Goal: Communication & Community: Answer question/provide support

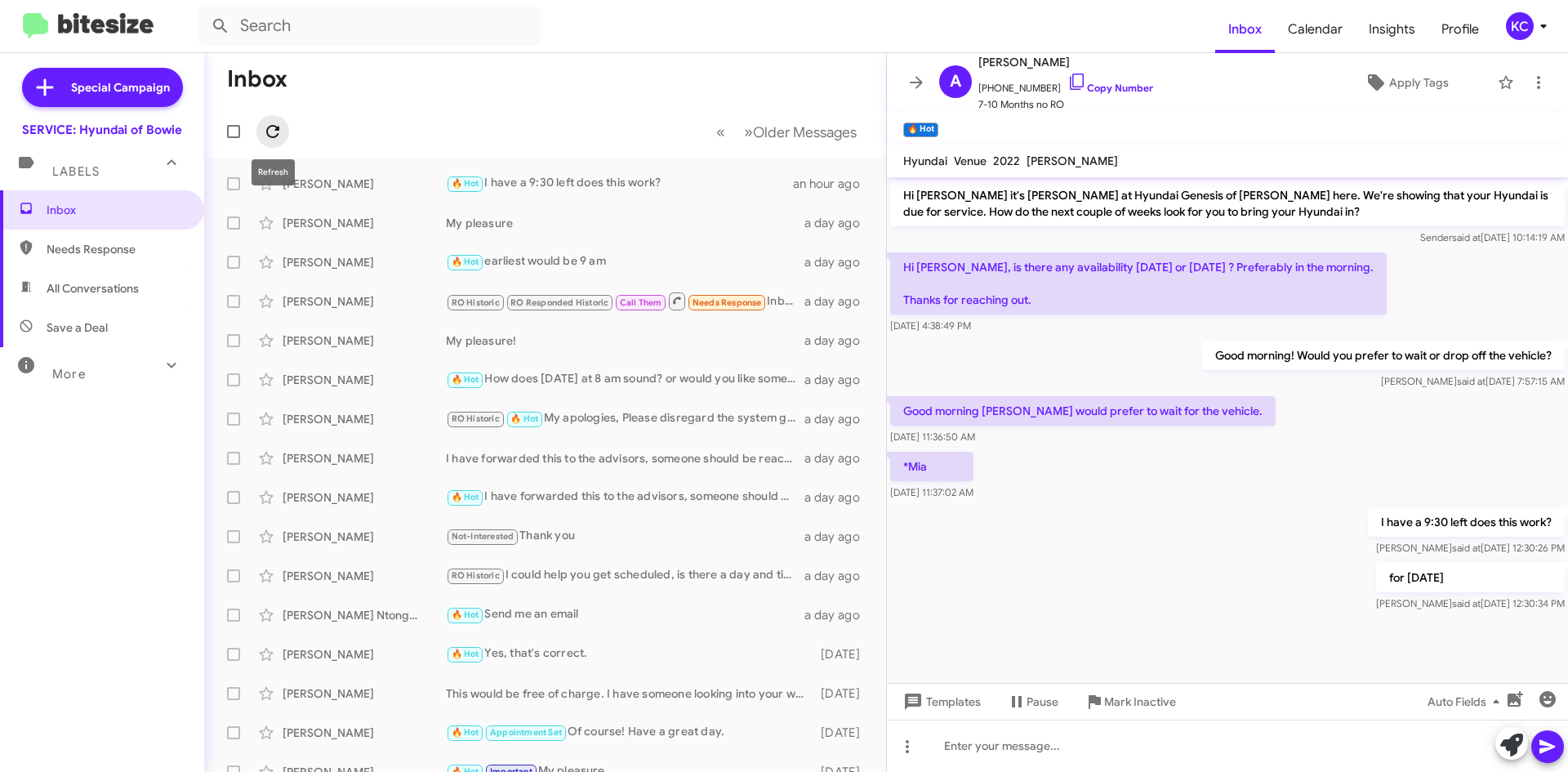
click at [284, 132] on span at bounding box center [273, 131] width 33 height 20
click at [1513, 29] on div "KC" at bounding box center [1519, 26] width 28 height 28
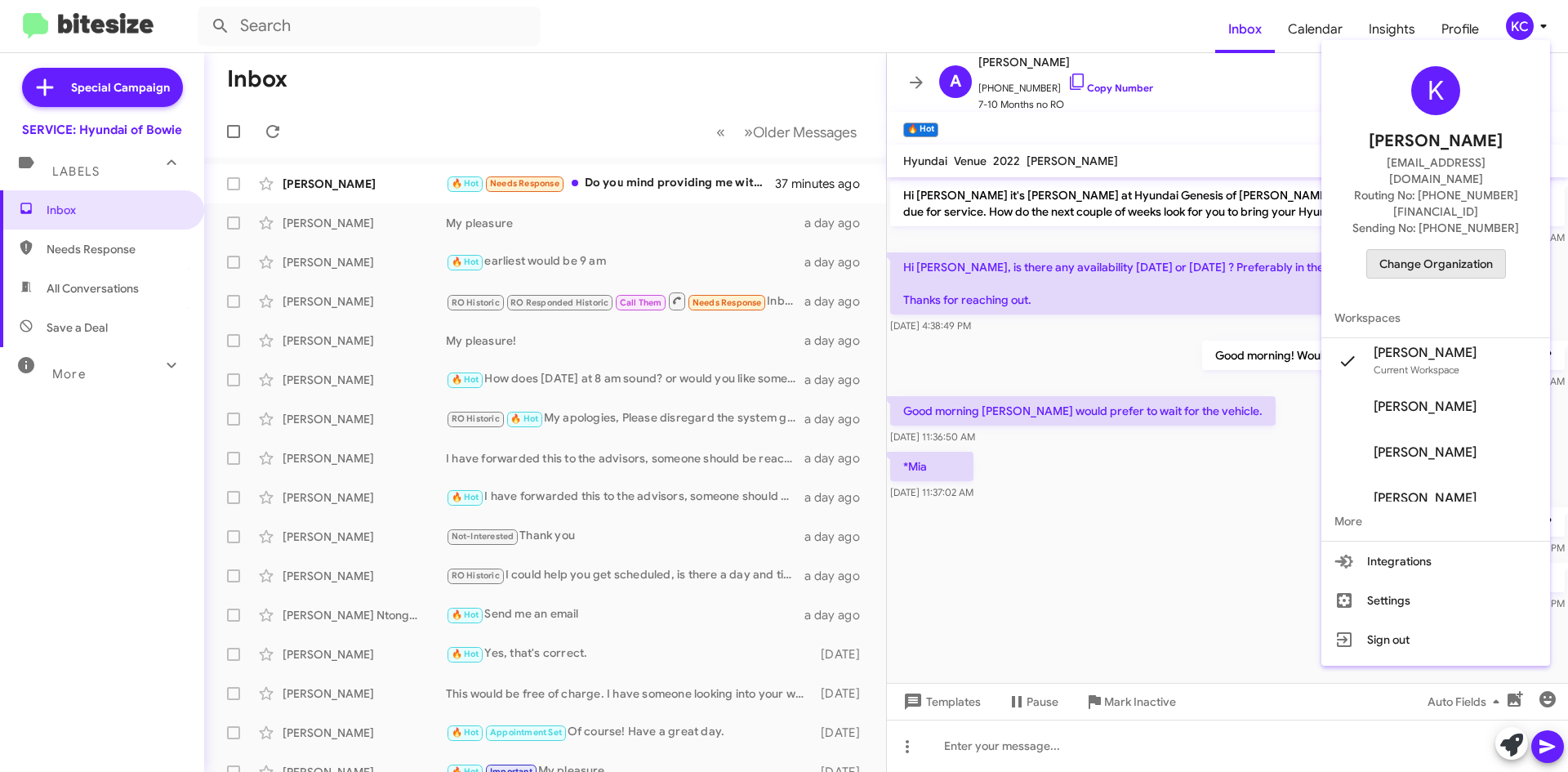
click at [1446, 250] on span "Change Organization" at bounding box center [1436, 264] width 113 height 28
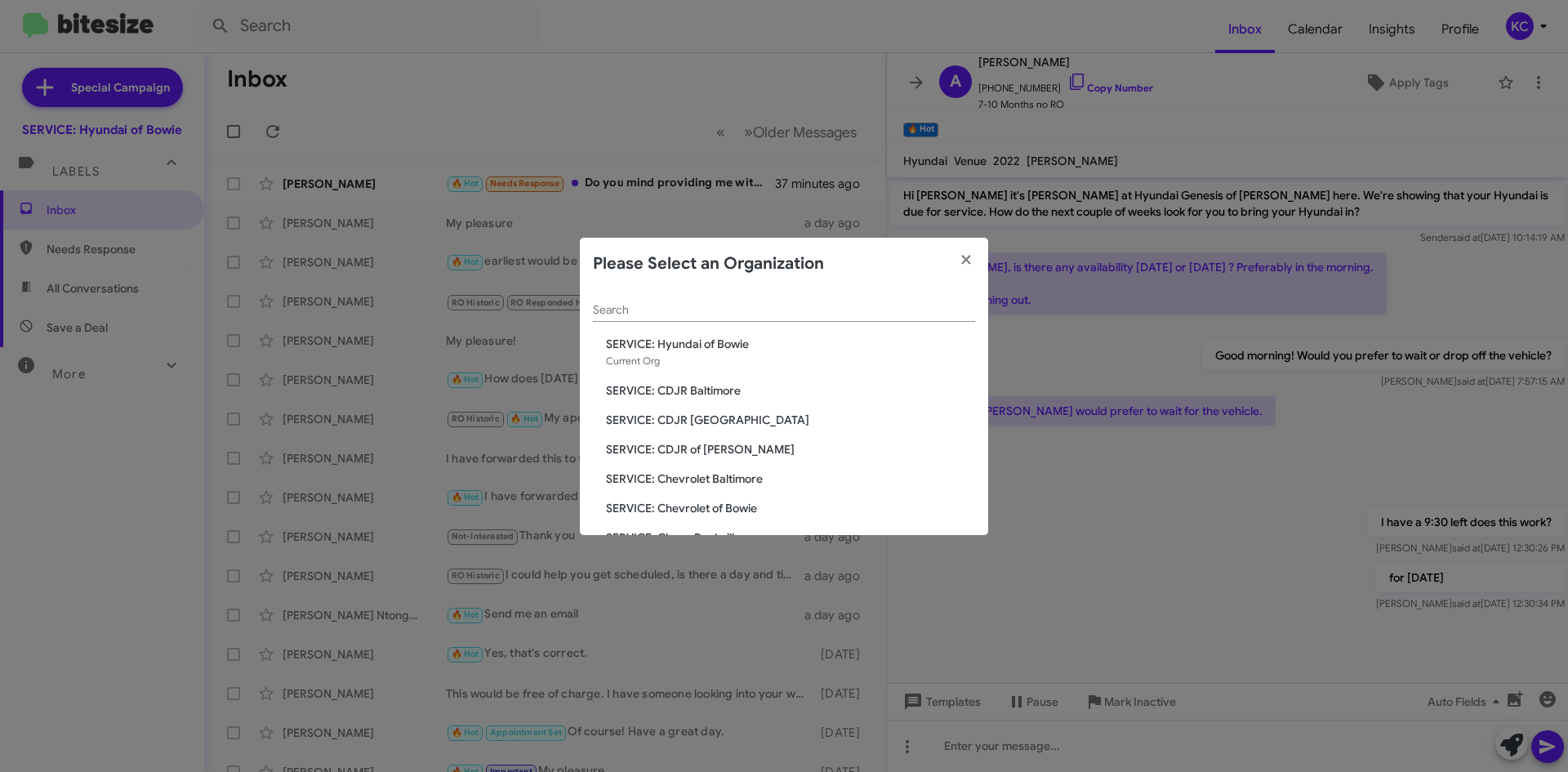
scroll to position [82, 0]
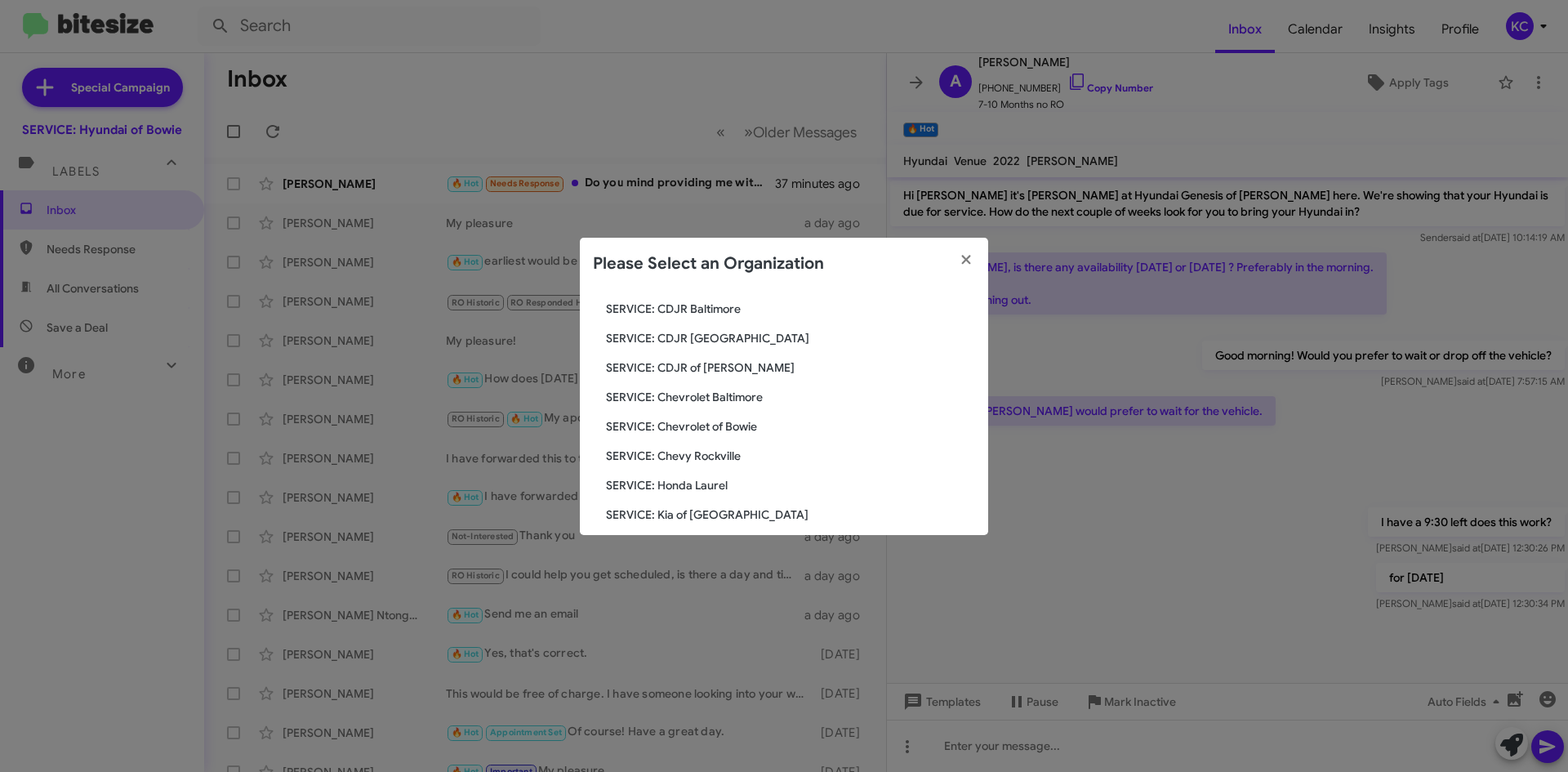
click at [746, 426] on span "SERVICE: Chevrolet of Bowie" at bounding box center [790, 426] width 369 height 16
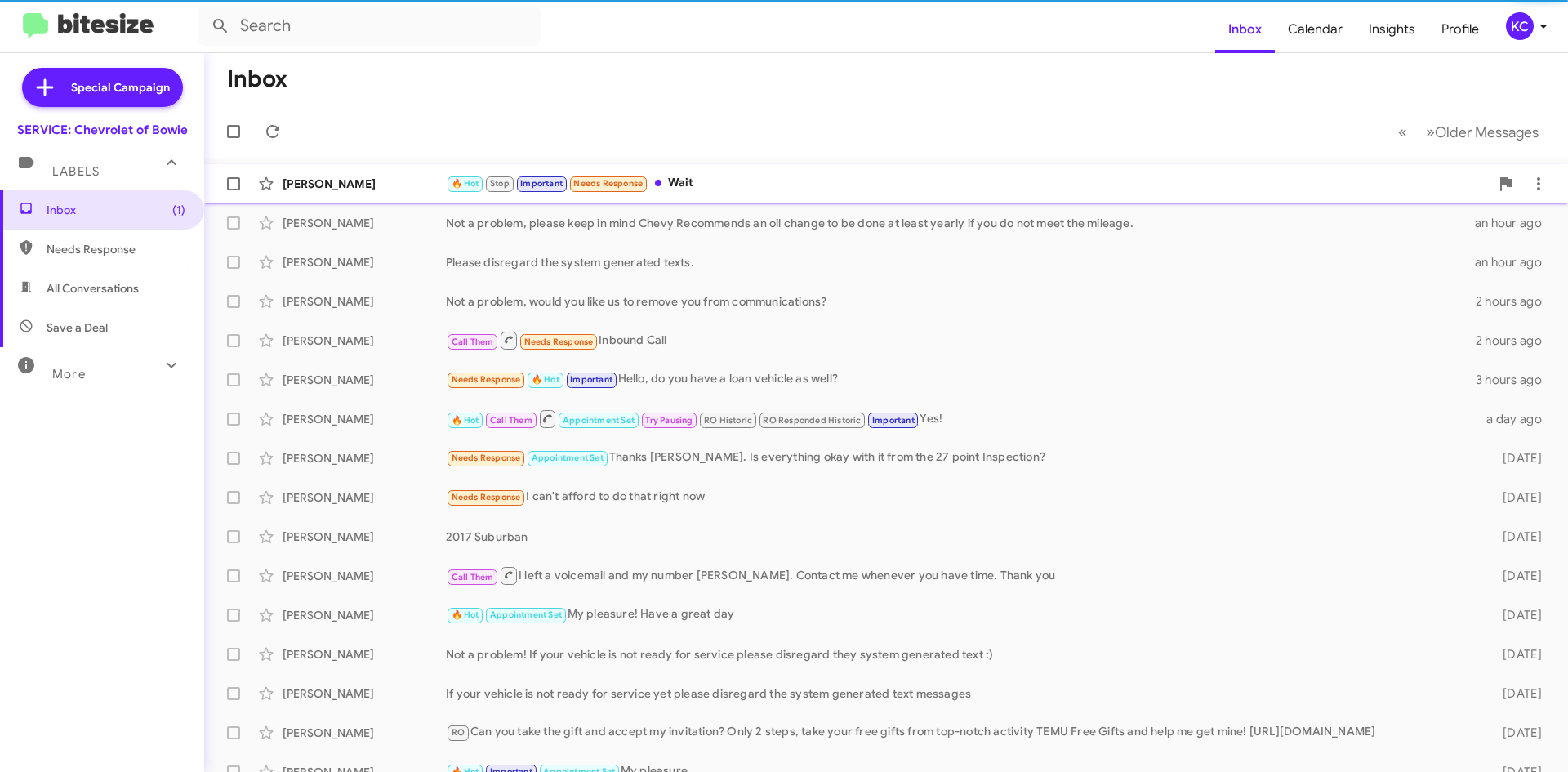
click at [694, 189] on div "🔥 Hot Stop Important Needs Response Wait" at bounding box center [967, 183] width 1044 height 19
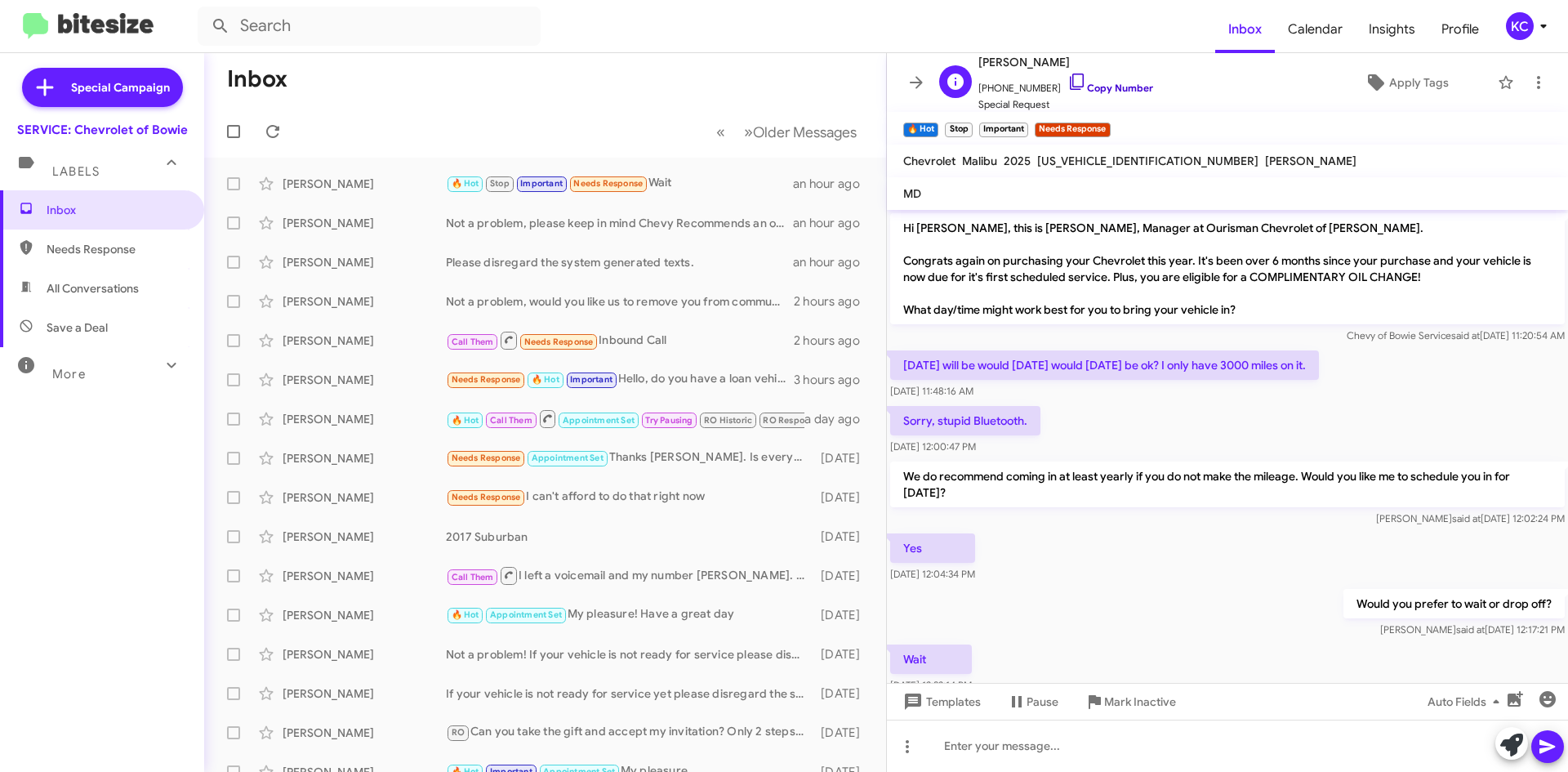
click at [1068, 81] on icon at bounding box center [1078, 82] width 20 height 20
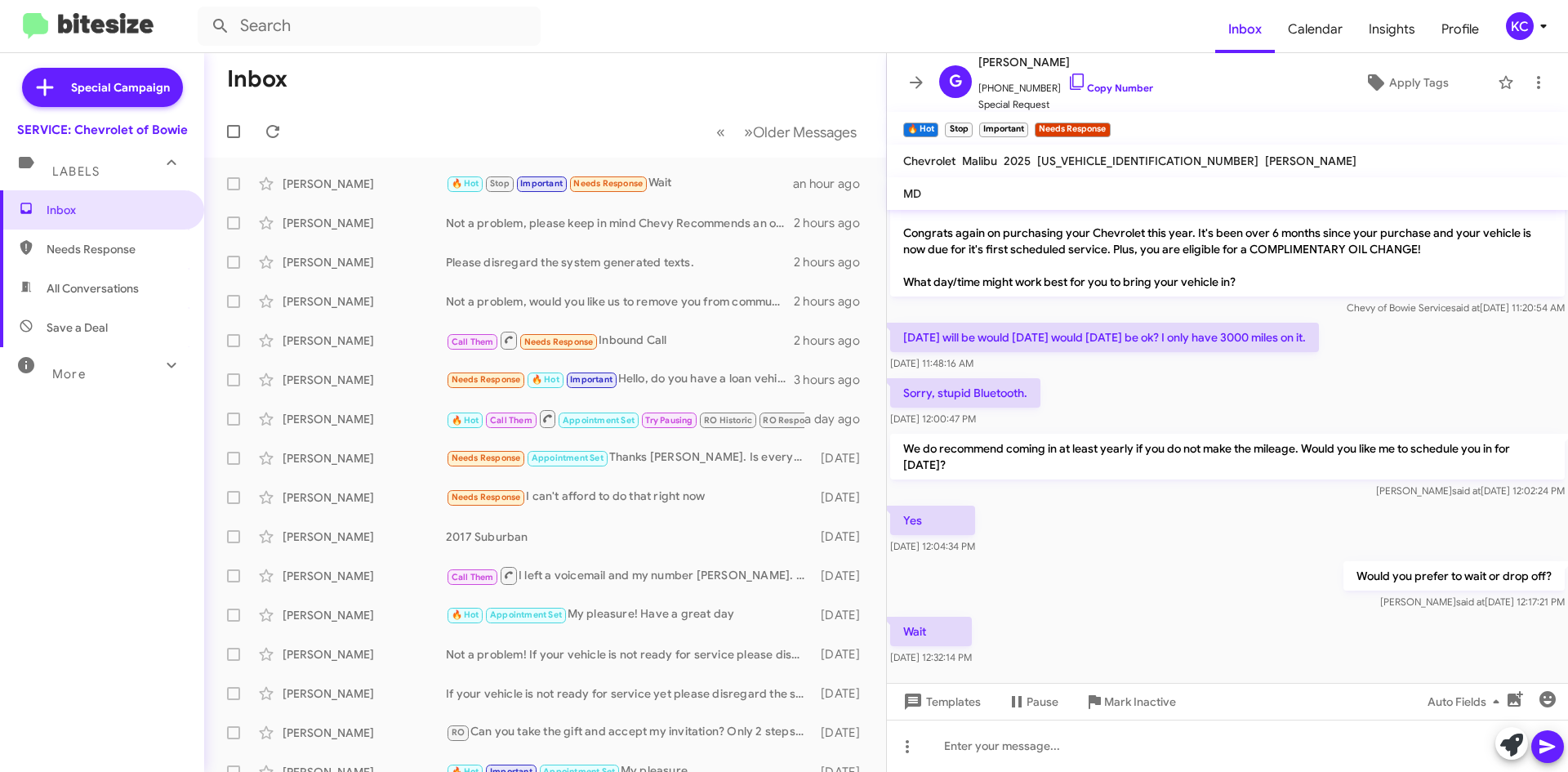
scroll to position [43, 0]
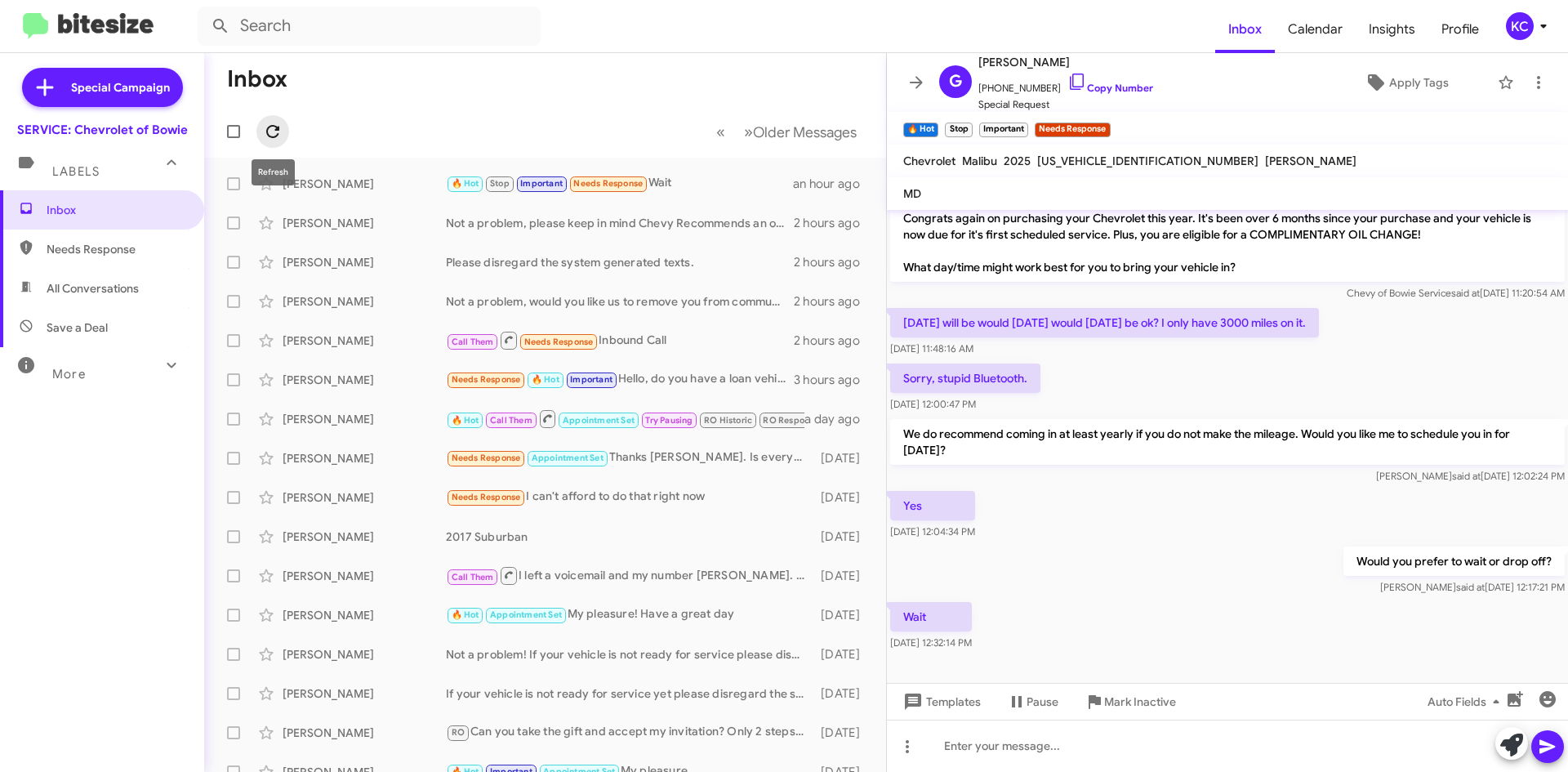
click at [276, 127] on icon at bounding box center [273, 131] width 13 height 13
click at [1068, 80] on icon at bounding box center [1078, 82] width 20 height 20
click at [696, 184] on div "🔥 Hot Stop Important Needs Response What time should I be there?" at bounding box center [627, 183] width 362 height 19
click at [702, 180] on div "🔥 Hot Stop Important Needs Response What time should I be there?" at bounding box center [627, 183] width 362 height 19
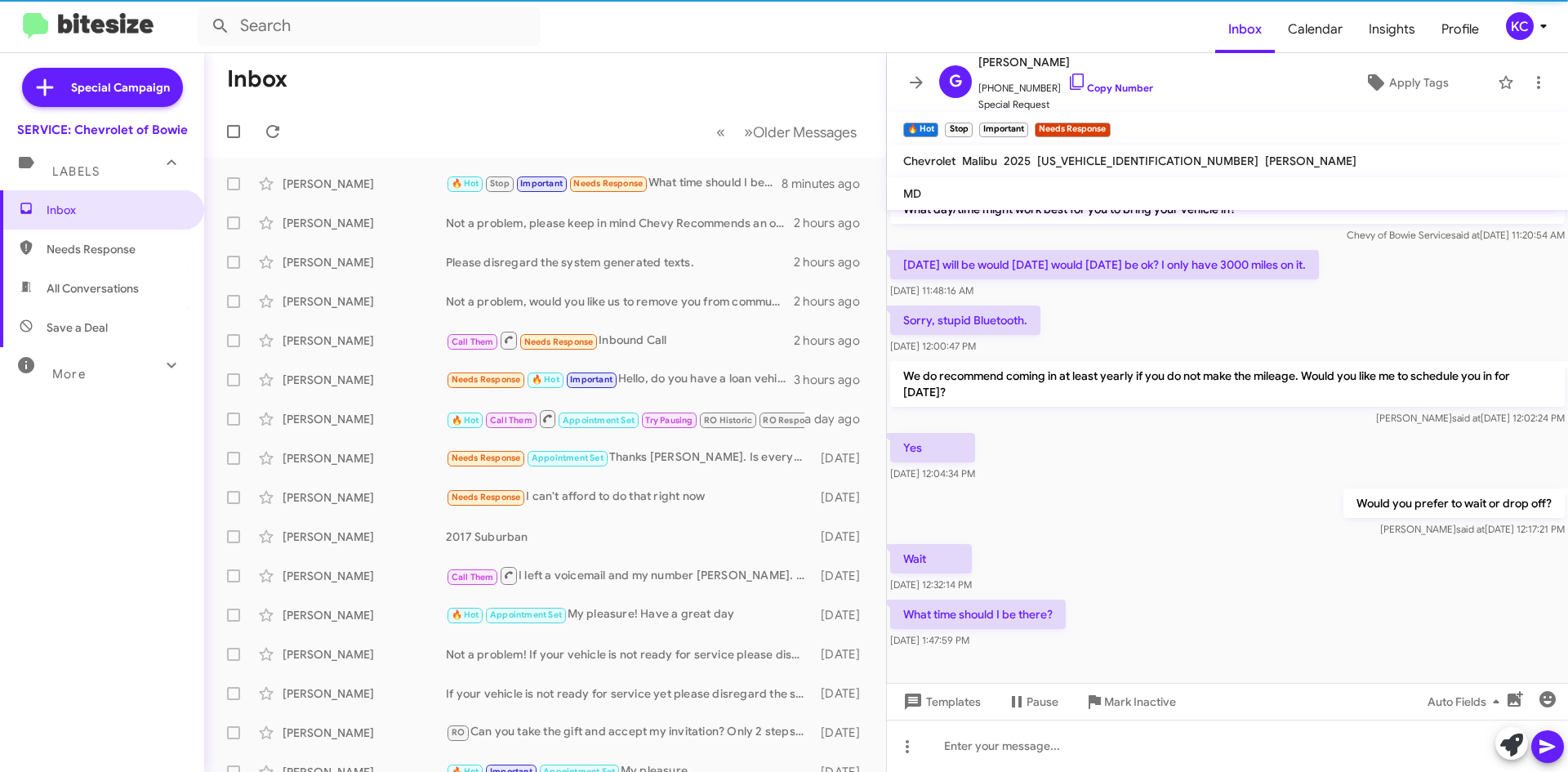
scroll to position [102, 0]
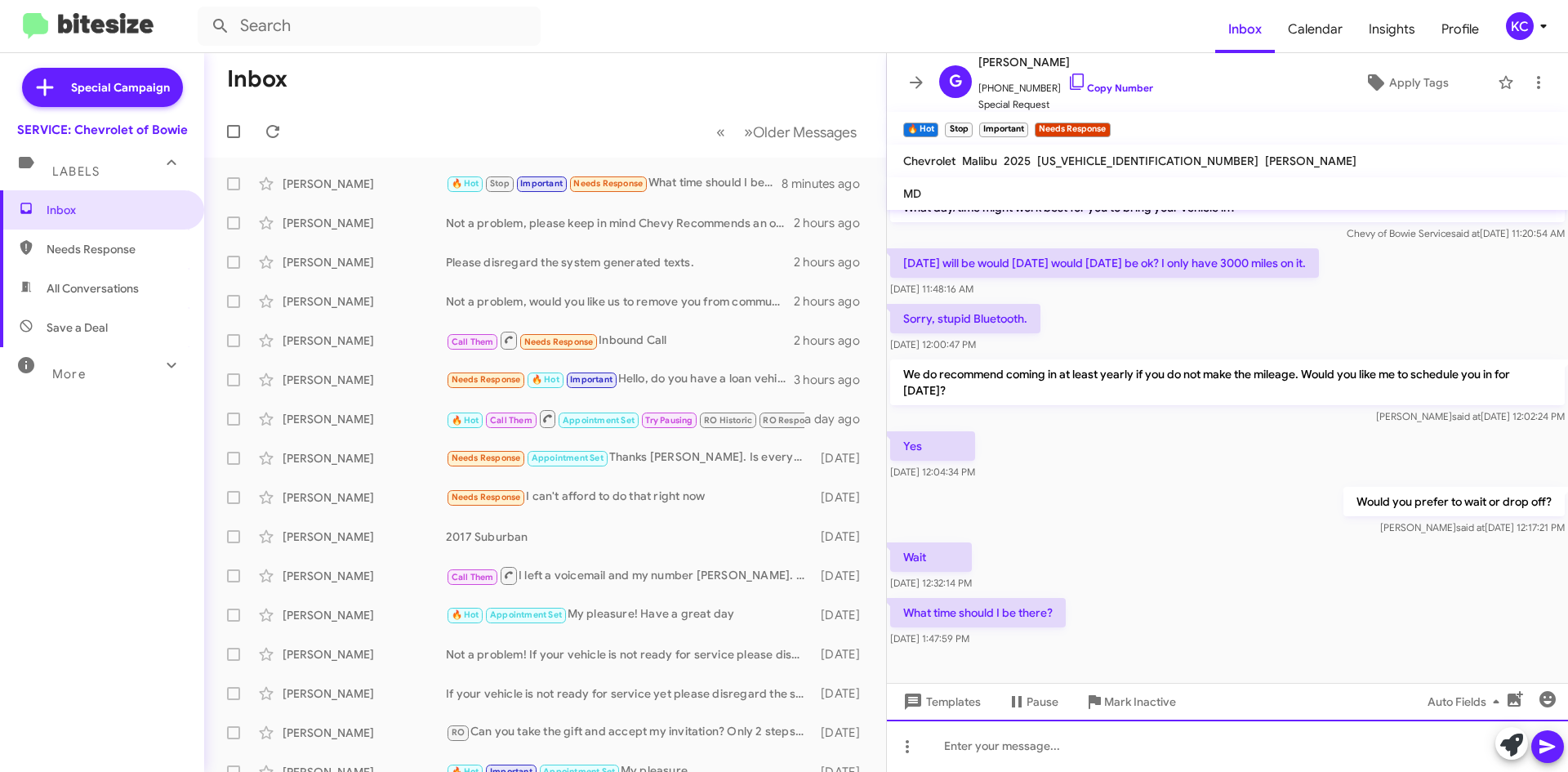
click at [1081, 741] on div at bounding box center [1227, 745] width 681 height 53
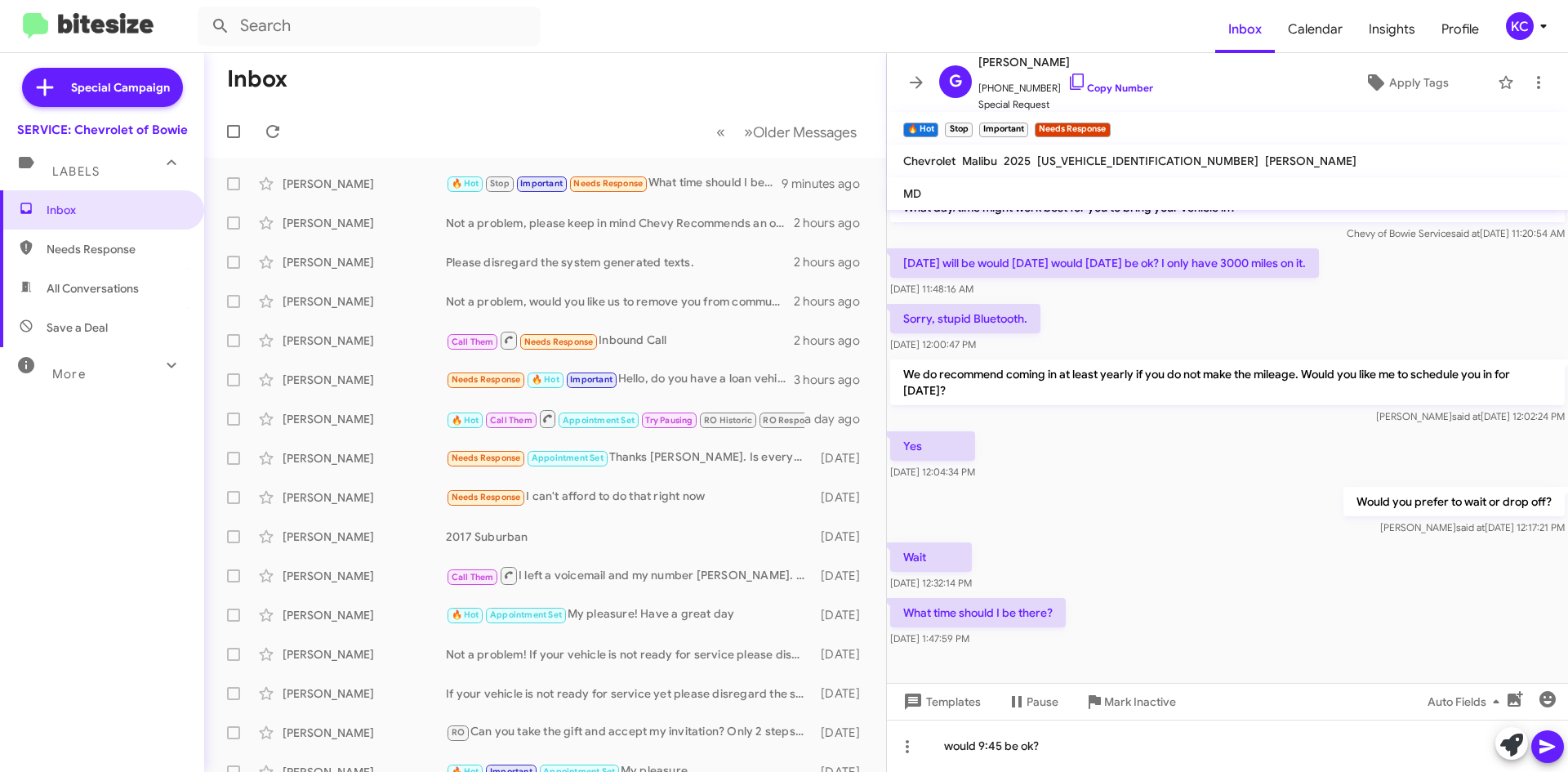
click at [1551, 742] on icon at bounding box center [1547, 746] width 20 height 20
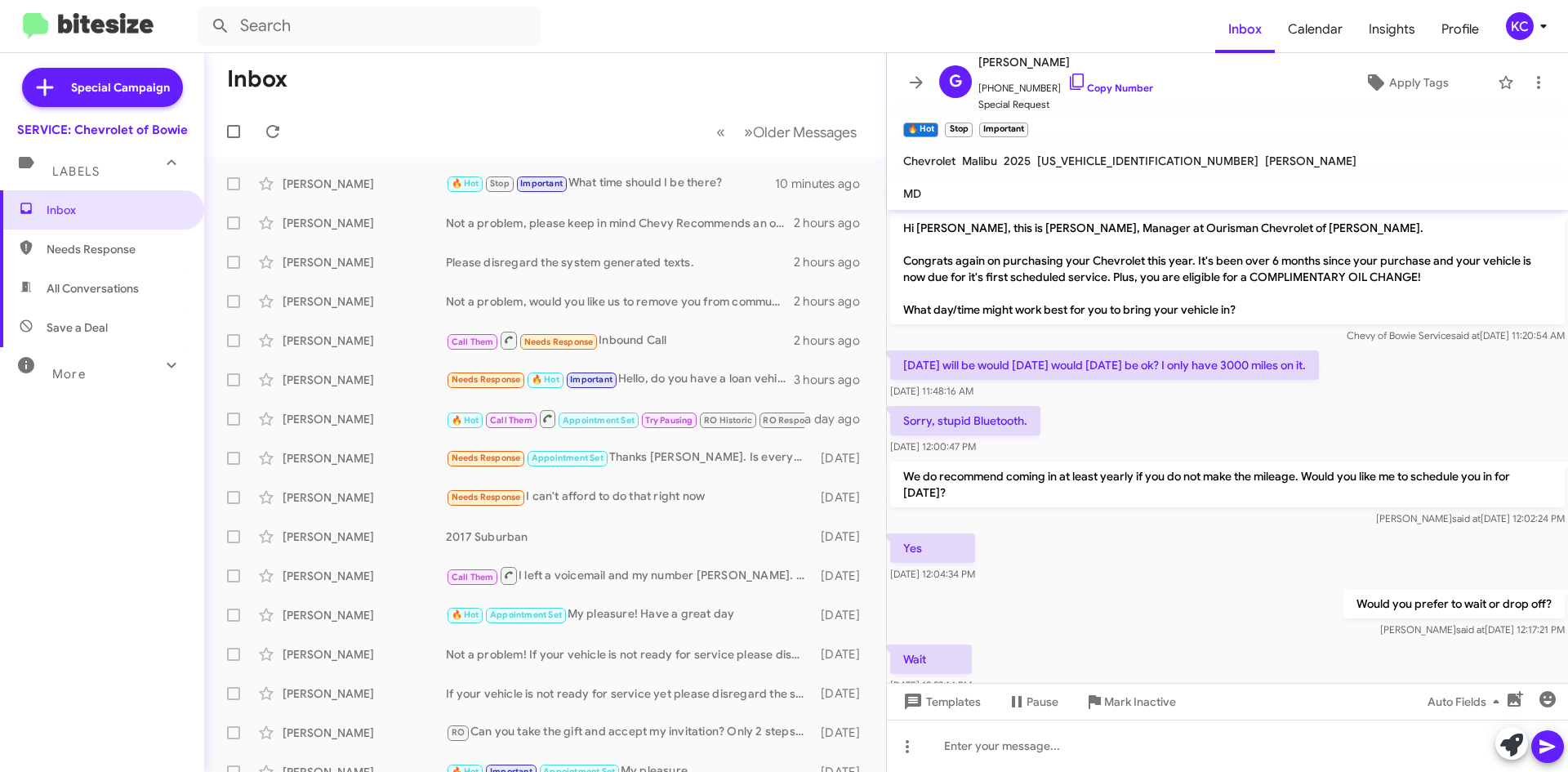
scroll to position [161, 0]
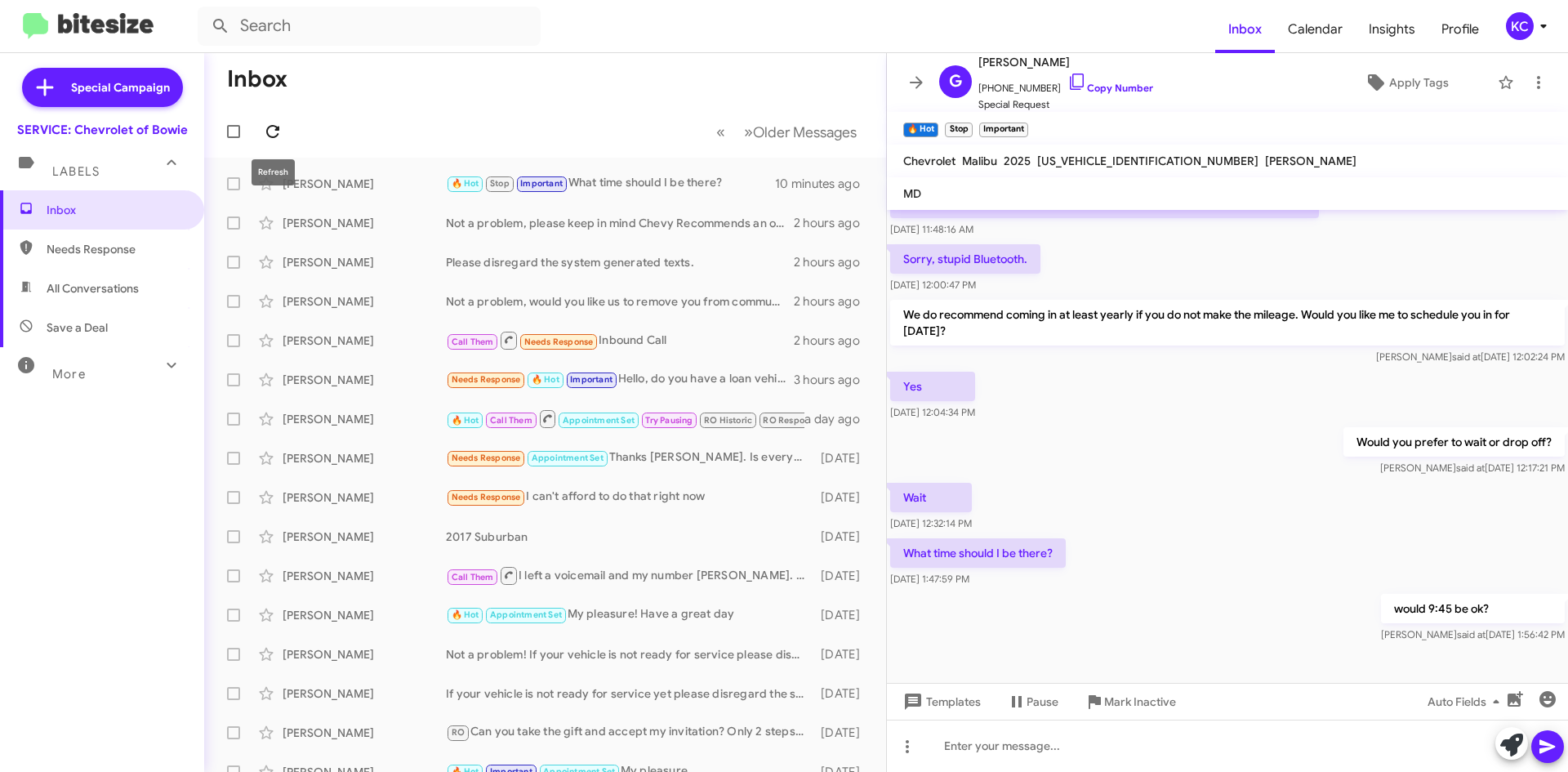
click at [273, 134] on icon at bounding box center [273, 131] width 20 height 20
click at [1529, 16] on span "KC" at bounding box center [1529, 26] width 49 height 28
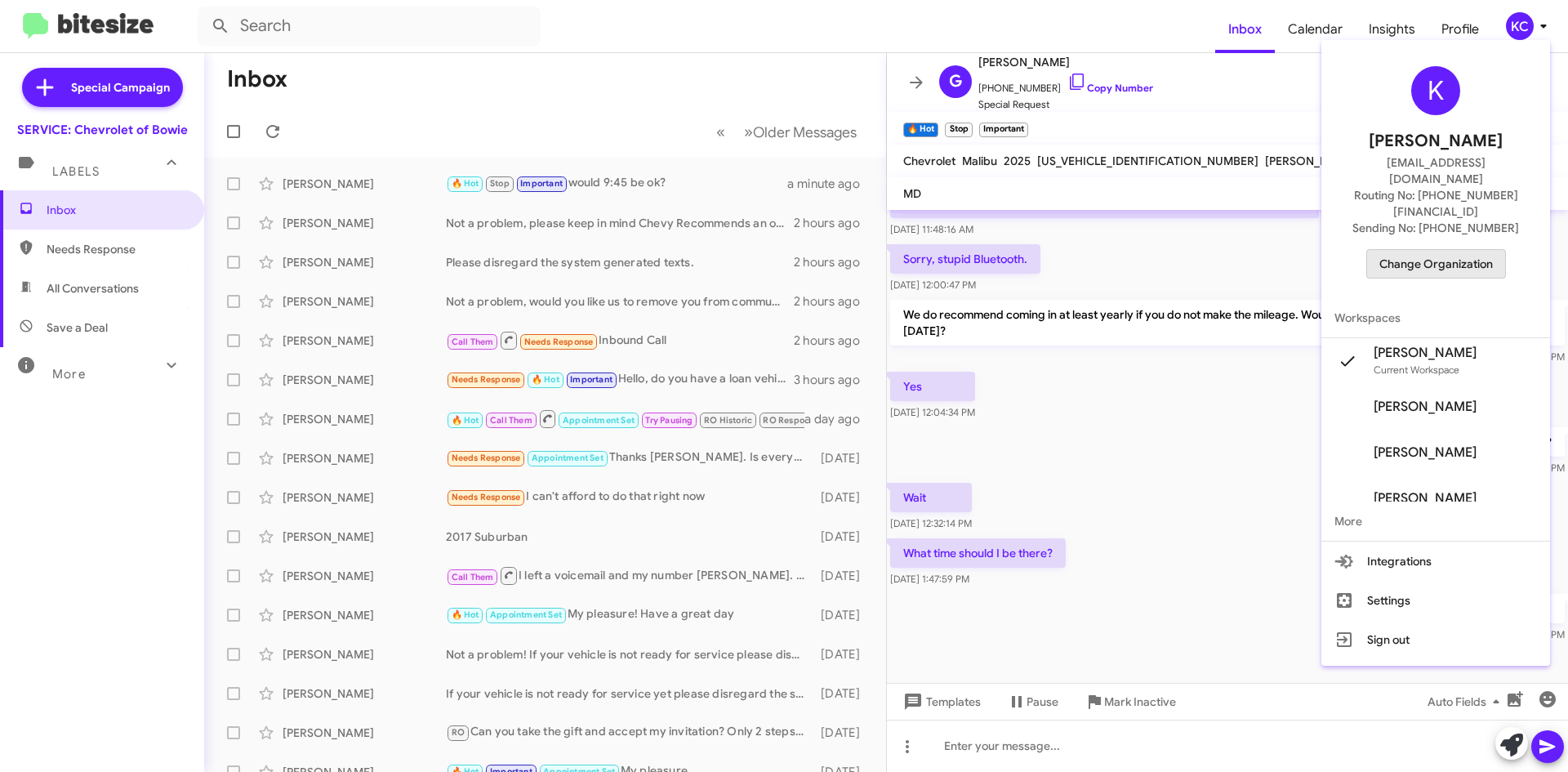
click at [1477, 250] on span "Change Organization" at bounding box center [1436, 264] width 113 height 28
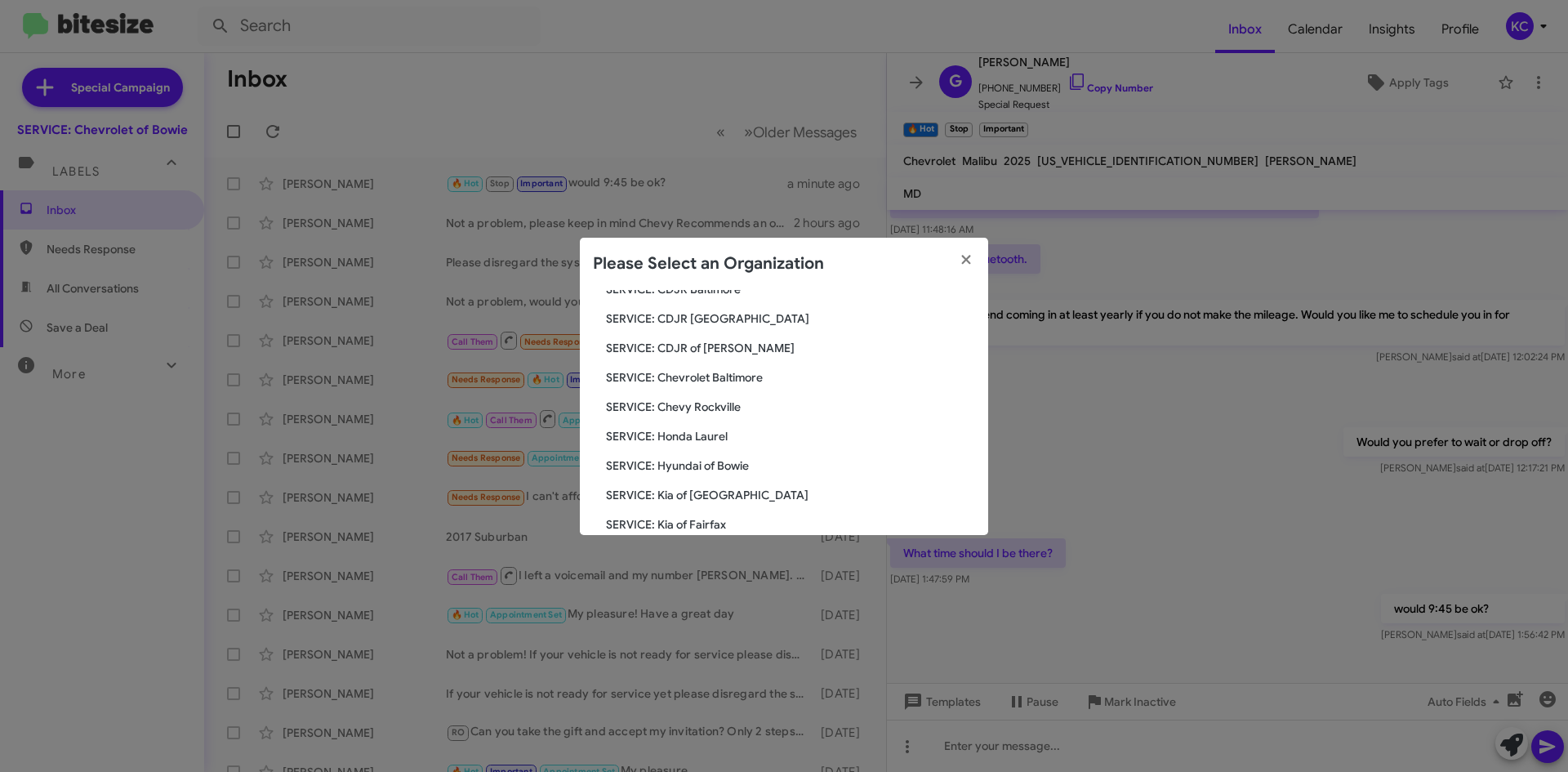
scroll to position [245, 0]
click at [730, 327] on span "SERVICE: Hyundai of Bowie" at bounding box center [790, 321] width 369 height 16
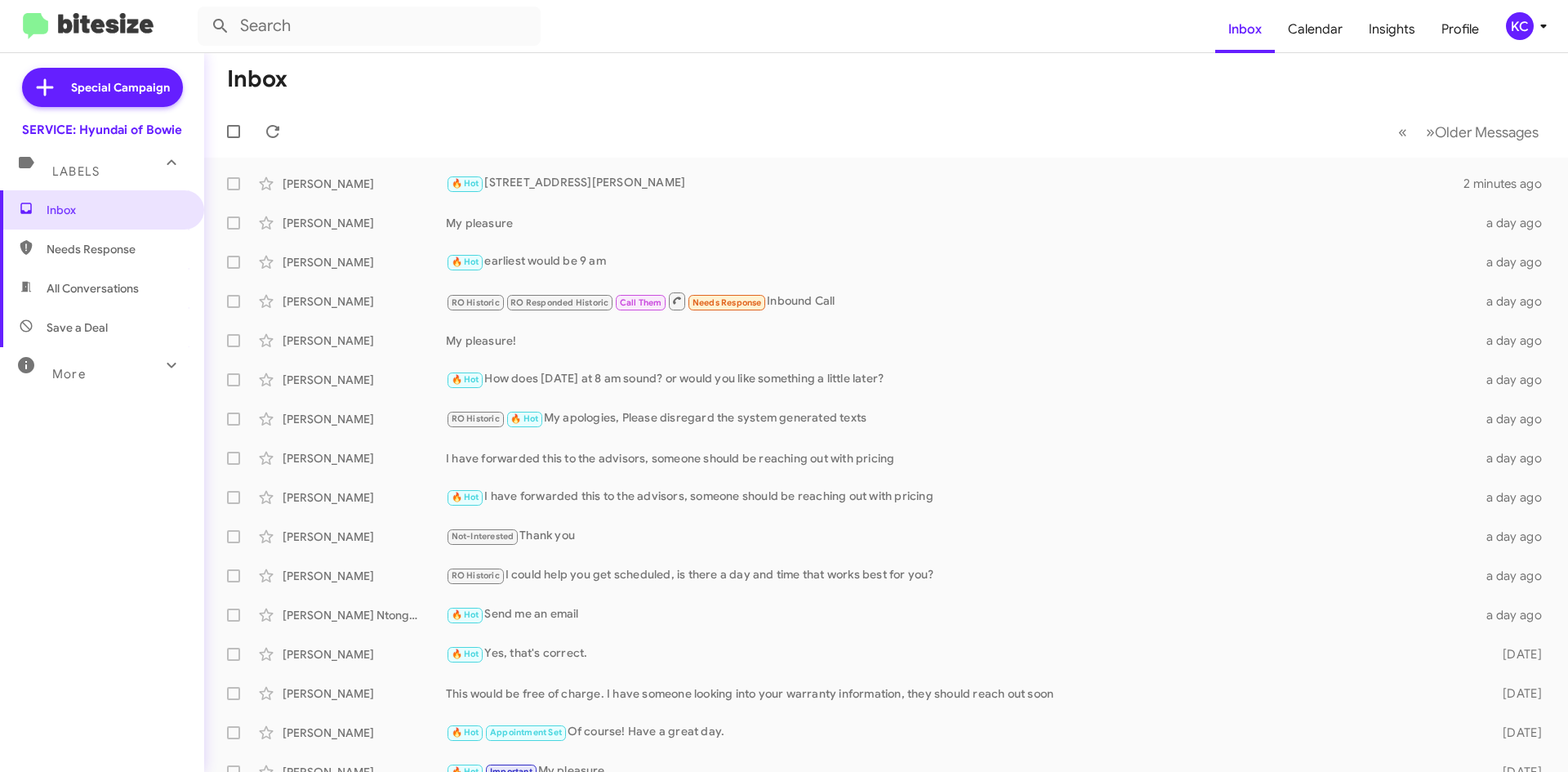
click at [1533, 20] on icon at bounding box center [1543, 26] width 20 height 20
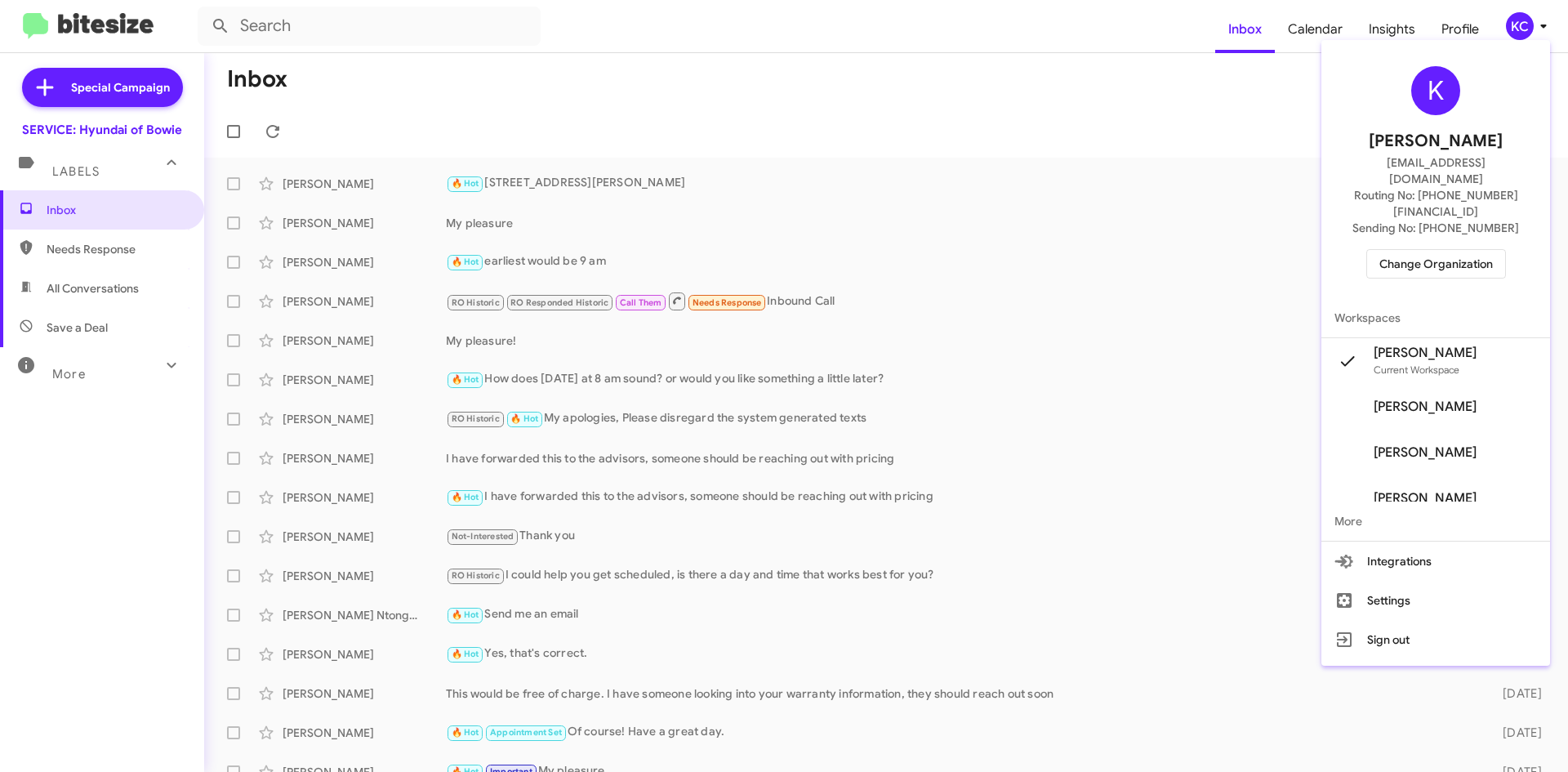
click at [1438, 212] on div "K Kimberly Cole kcole@ourismancars.com Routing No: +1 (301) 249-4227 Sending No…" at bounding box center [1436, 172] width 229 height 252
drag, startPoint x: 1442, startPoint y: 216, endPoint x: 1441, endPoint y: 226, distance: 10.0
click at [1443, 216] on div "K Kimberly Cole kcole@ourismancars.com Routing No: +1 (301) 249-4227 Sending No…" at bounding box center [1436, 172] width 229 height 252
click at [1441, 250] on span "Change Organization" at bounding box center [1436, 264] width 113 height 28
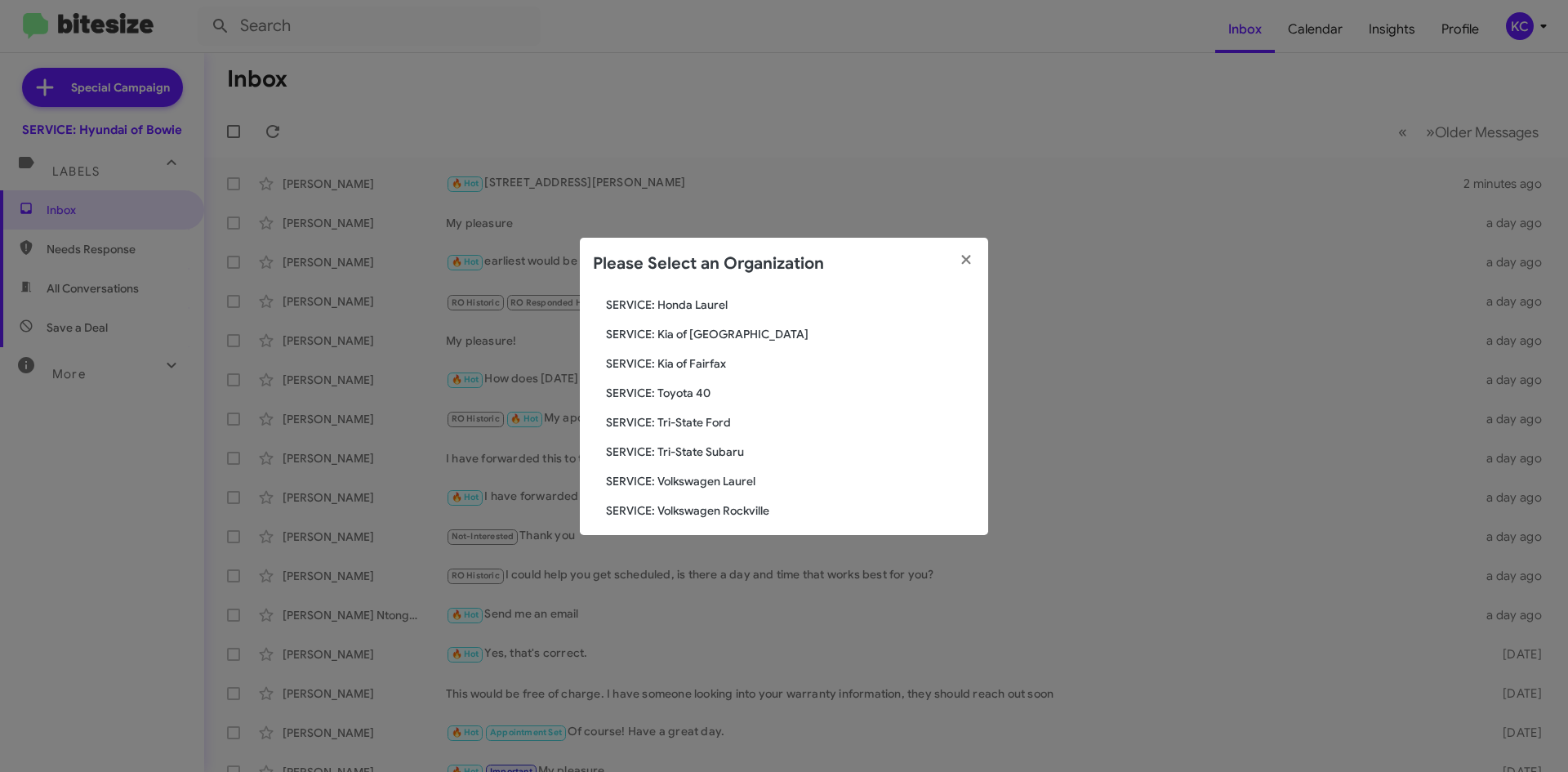
scroll to position [272, 0]
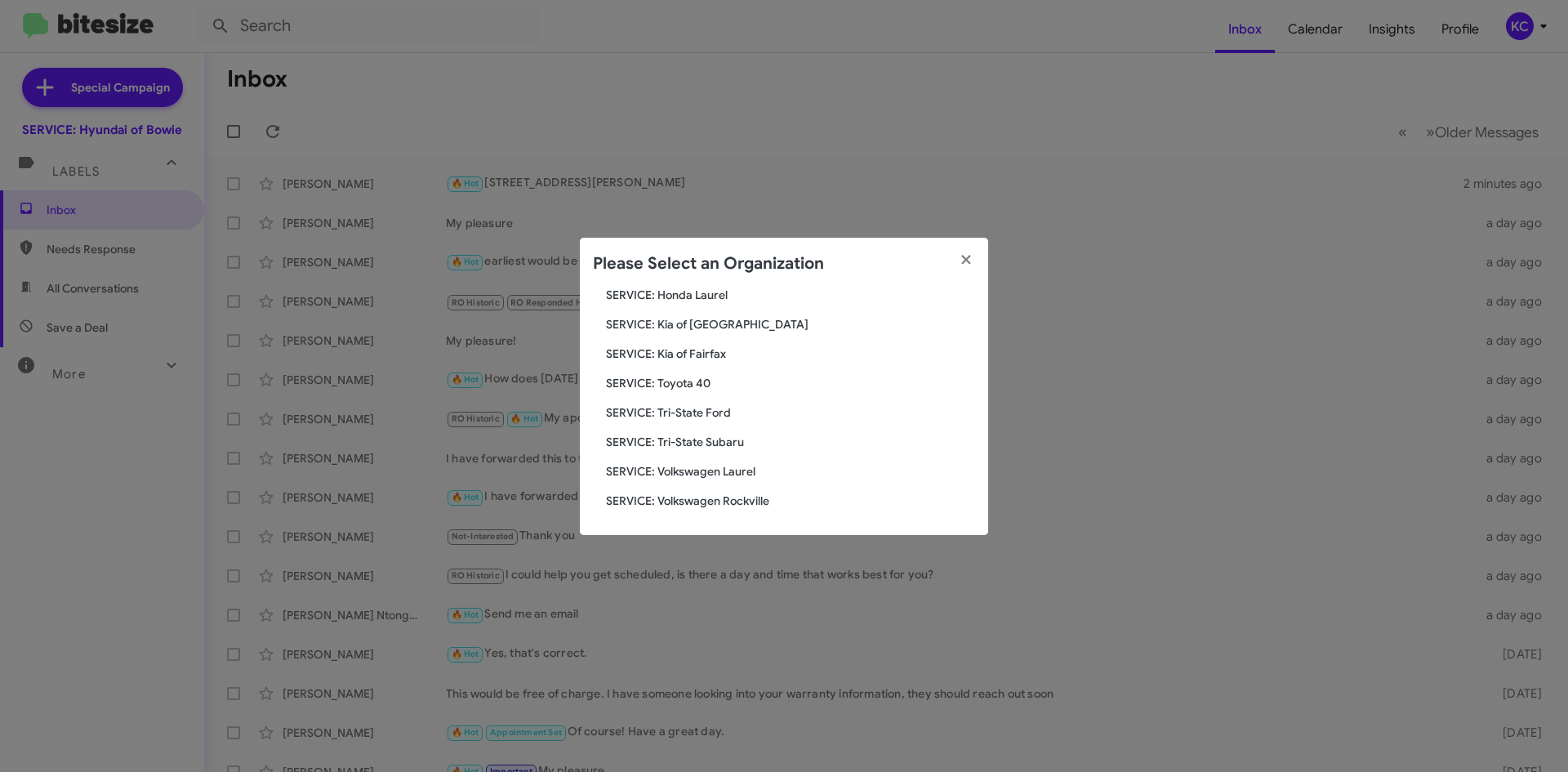
click at [721, 446] on span "SERVICE: Tri-State Subaru" at bounding box center [790, 442] width 369 height 16
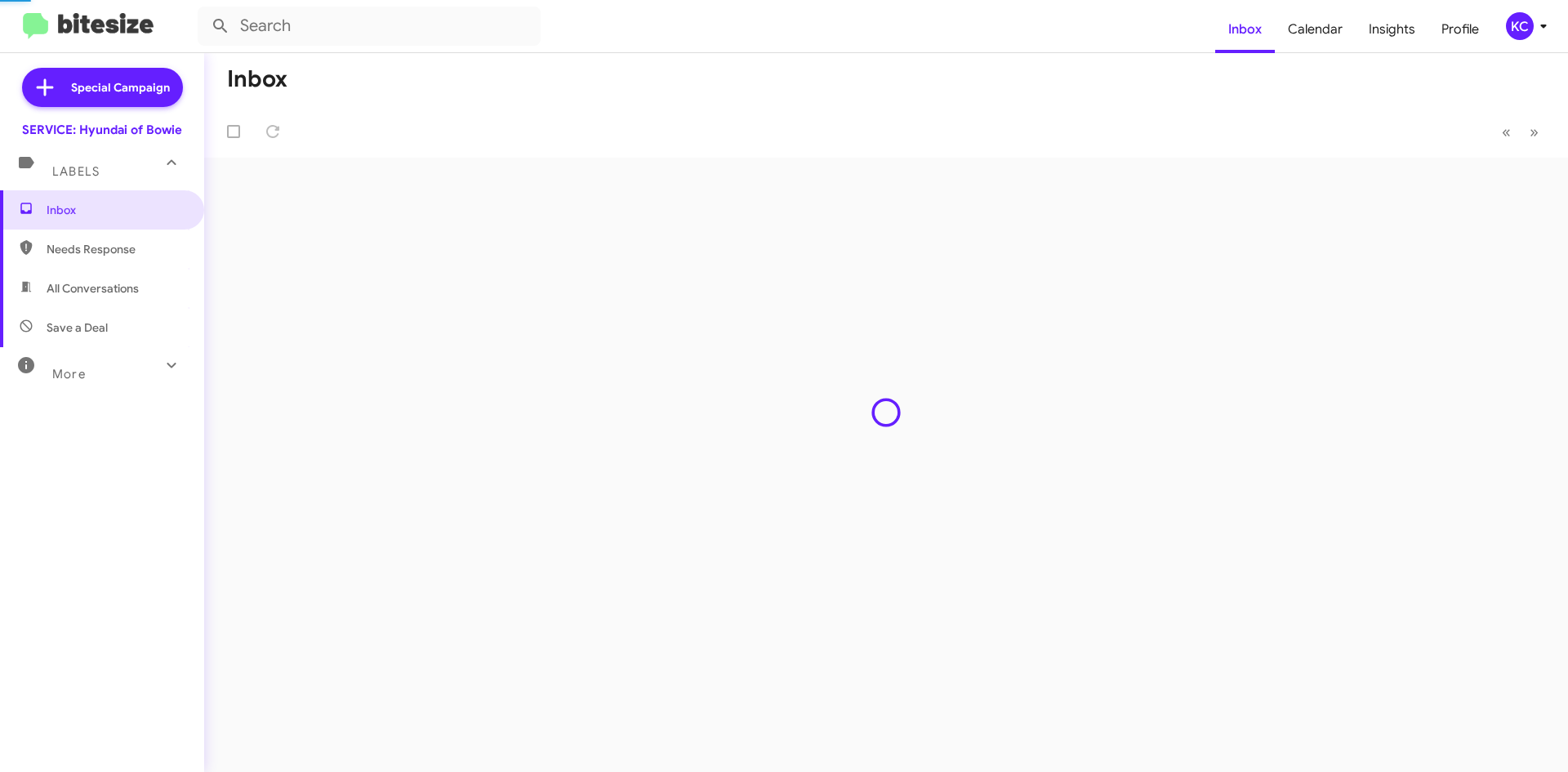
click at [720, 439] on div "Inbox « Previous » Next" at bounding box center [885, 412] width 1364 height 718
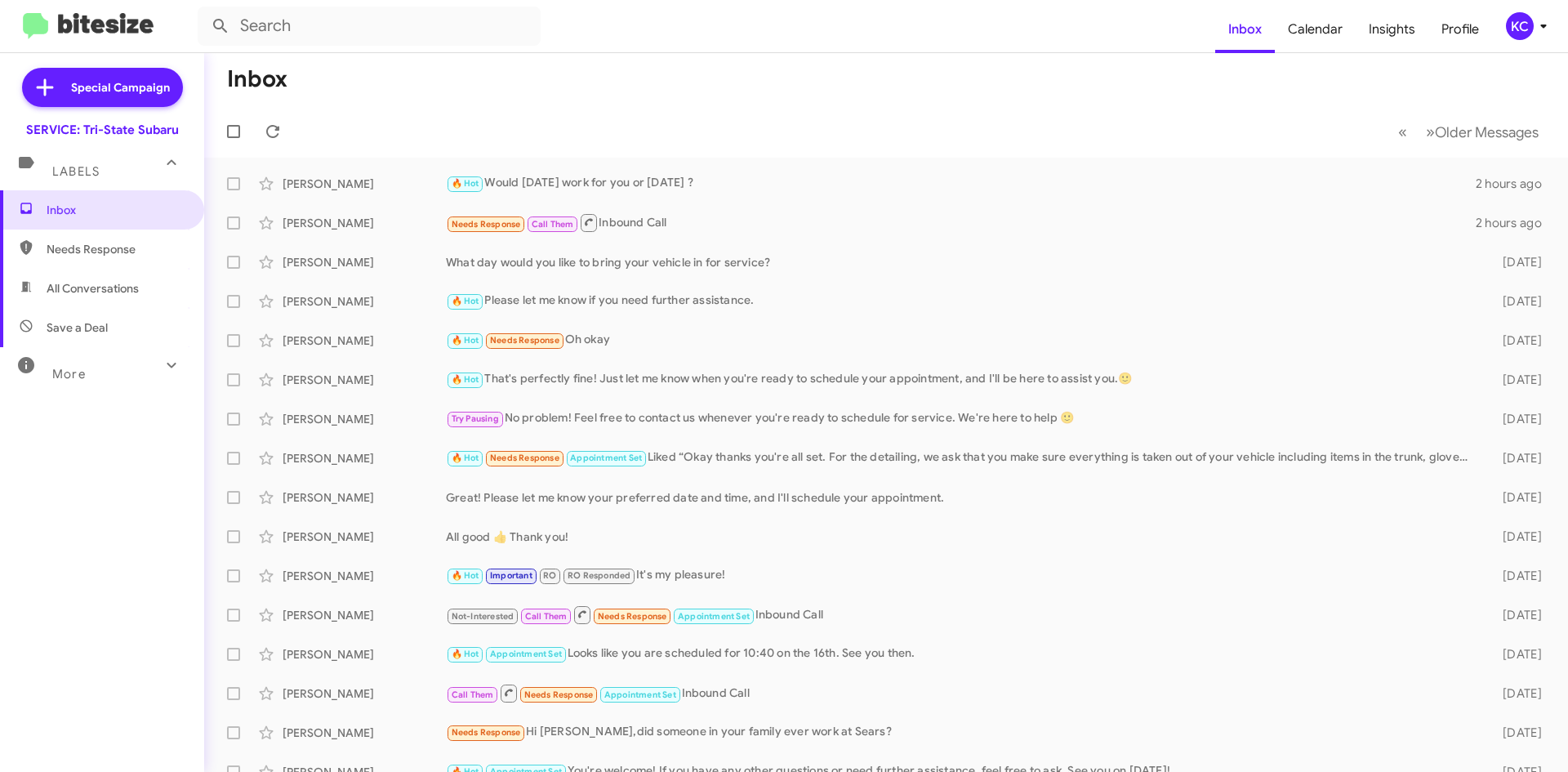
click at [1509, 26] on div "KC" at bounding box center [1519, 26] width 28 height 28
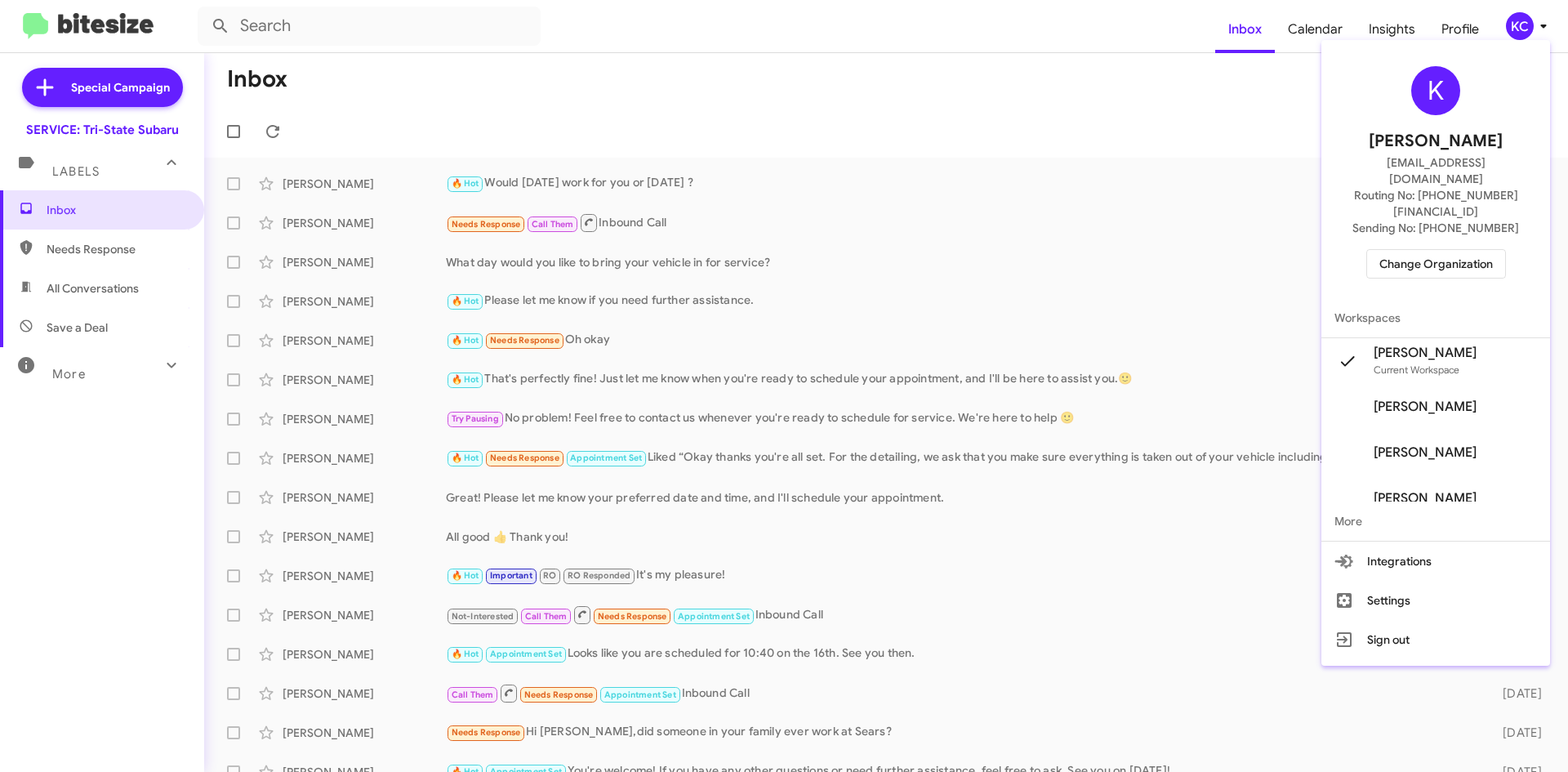
click at [1401, 250] on span "Change Organization" at bounding box center [1436, 264] width 113 height 28
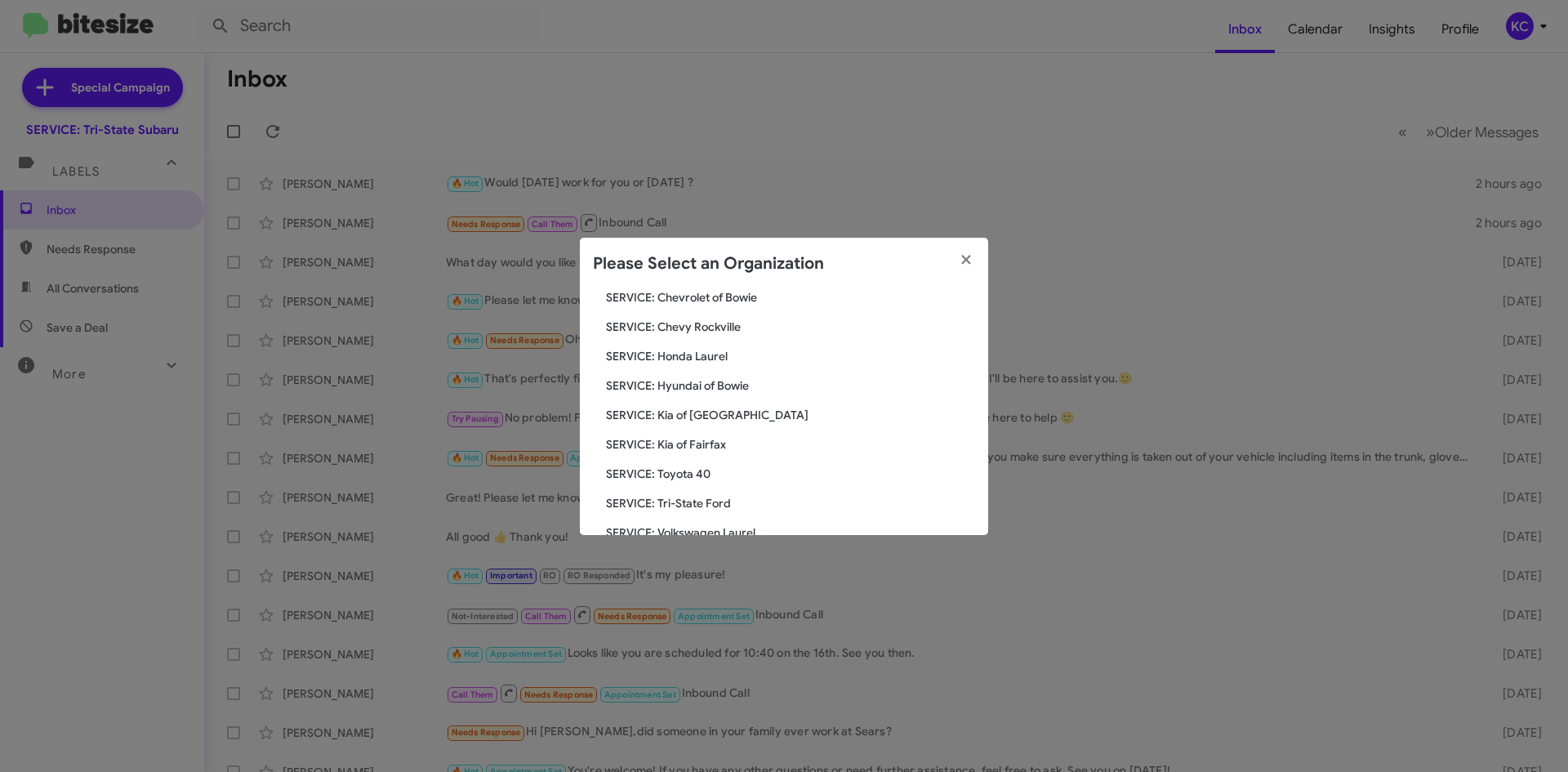
scroll to position [245, 0]
click at [691, 440] on span "SERVICE: Toyota 40" at bounding box center [790, 439] width 369 height 16
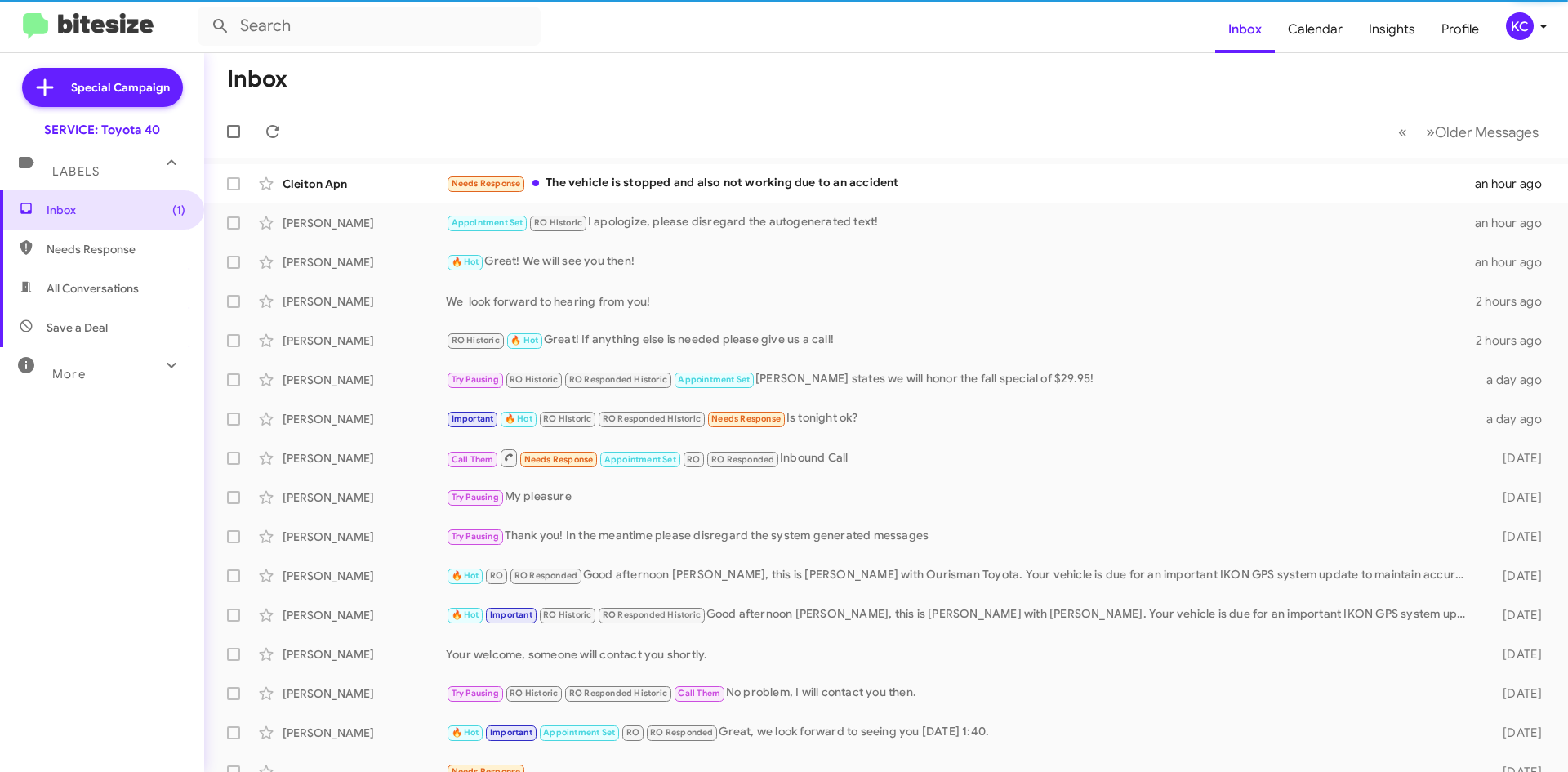
click at [1523, 31] on div "KC" at bounding box center [1519, 26] width 28 height 28
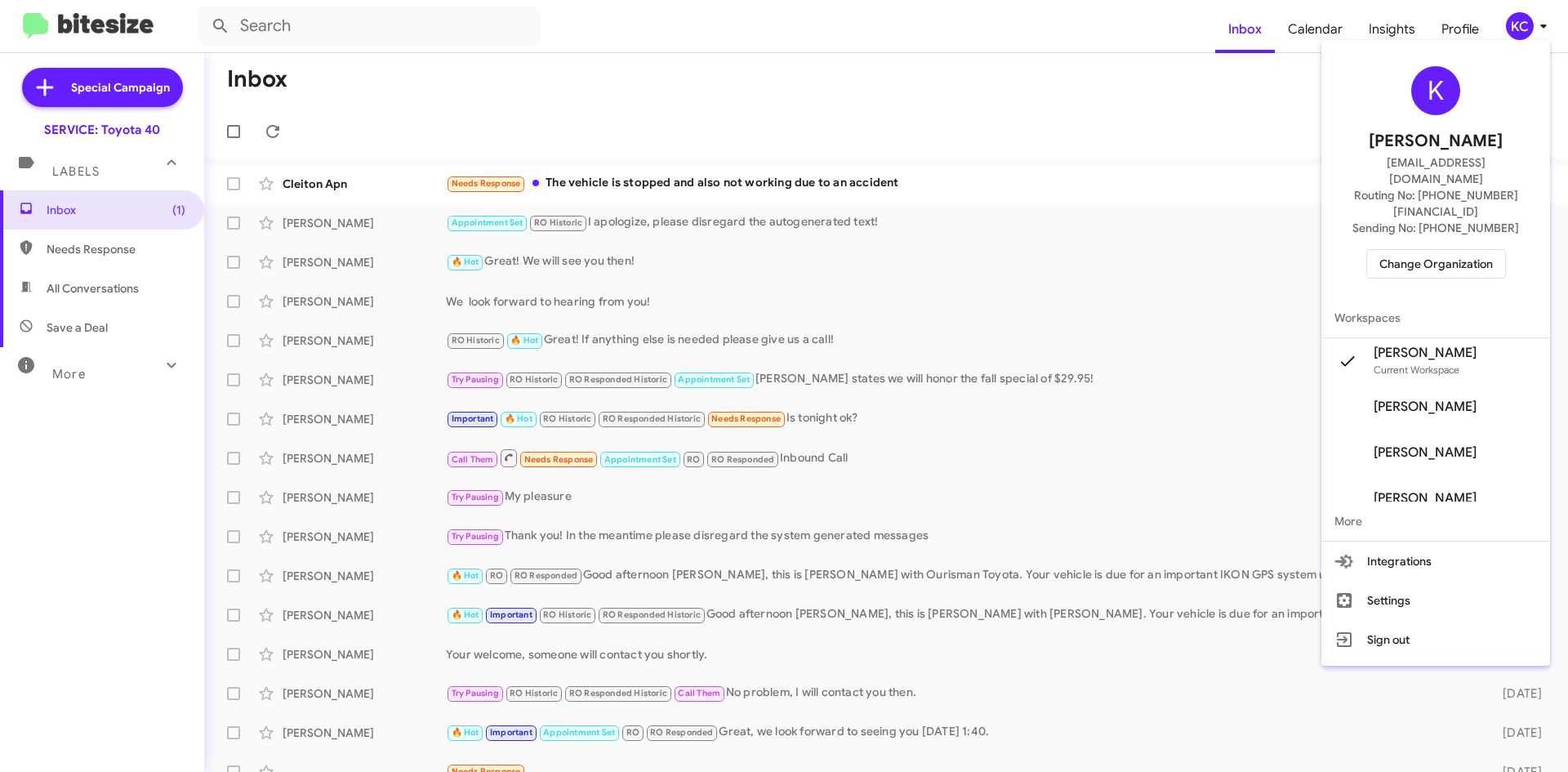
click at [767, 55] on div at bounding box center [784, 386] width 1568 height 772
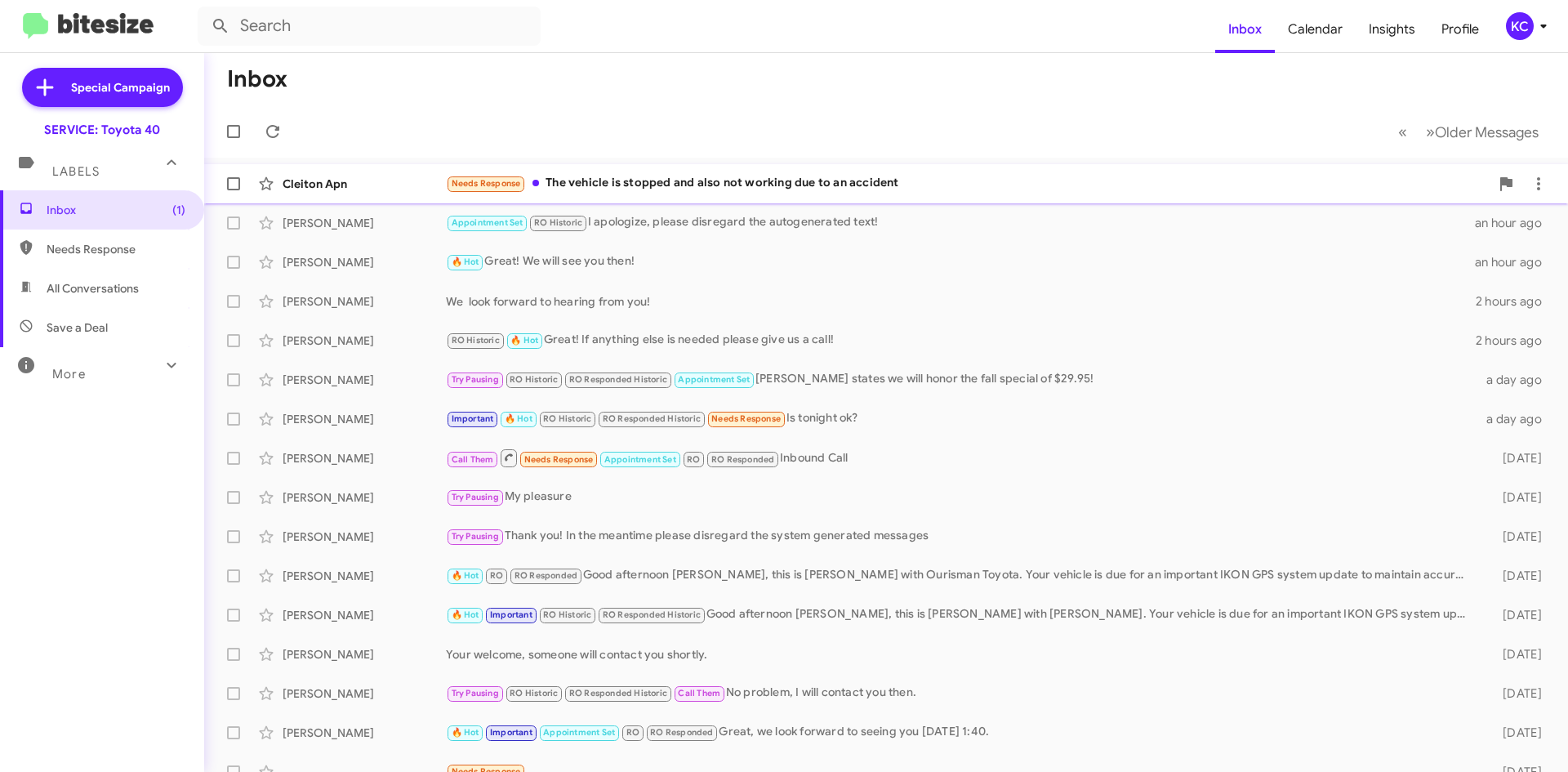
click at [728, 189] on div "Needs Response The vehicle is stopped and also not working due to an accident" at bounding box center [967, 183] width 1044 height 19
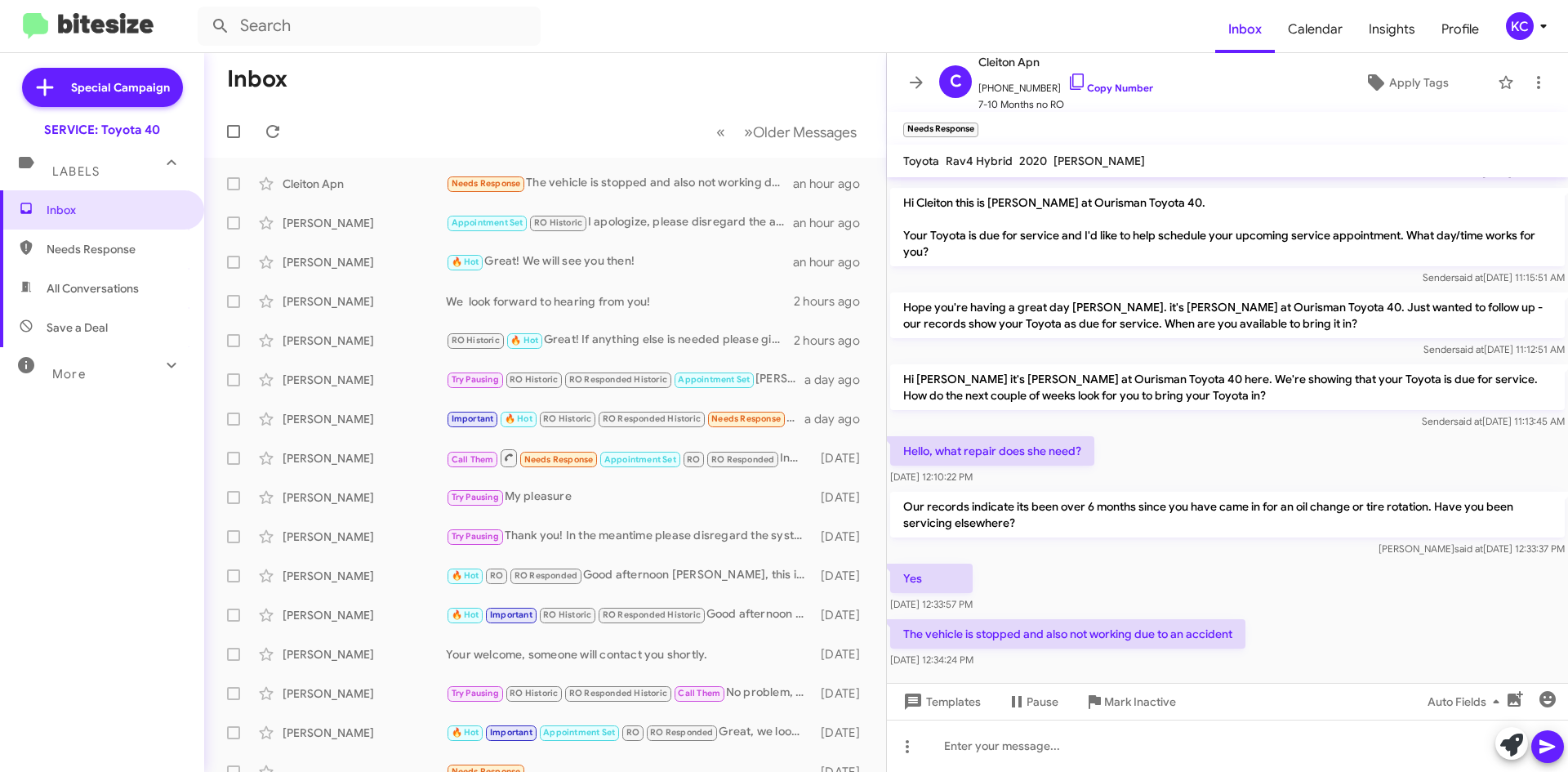
scroll to position [118, 0]
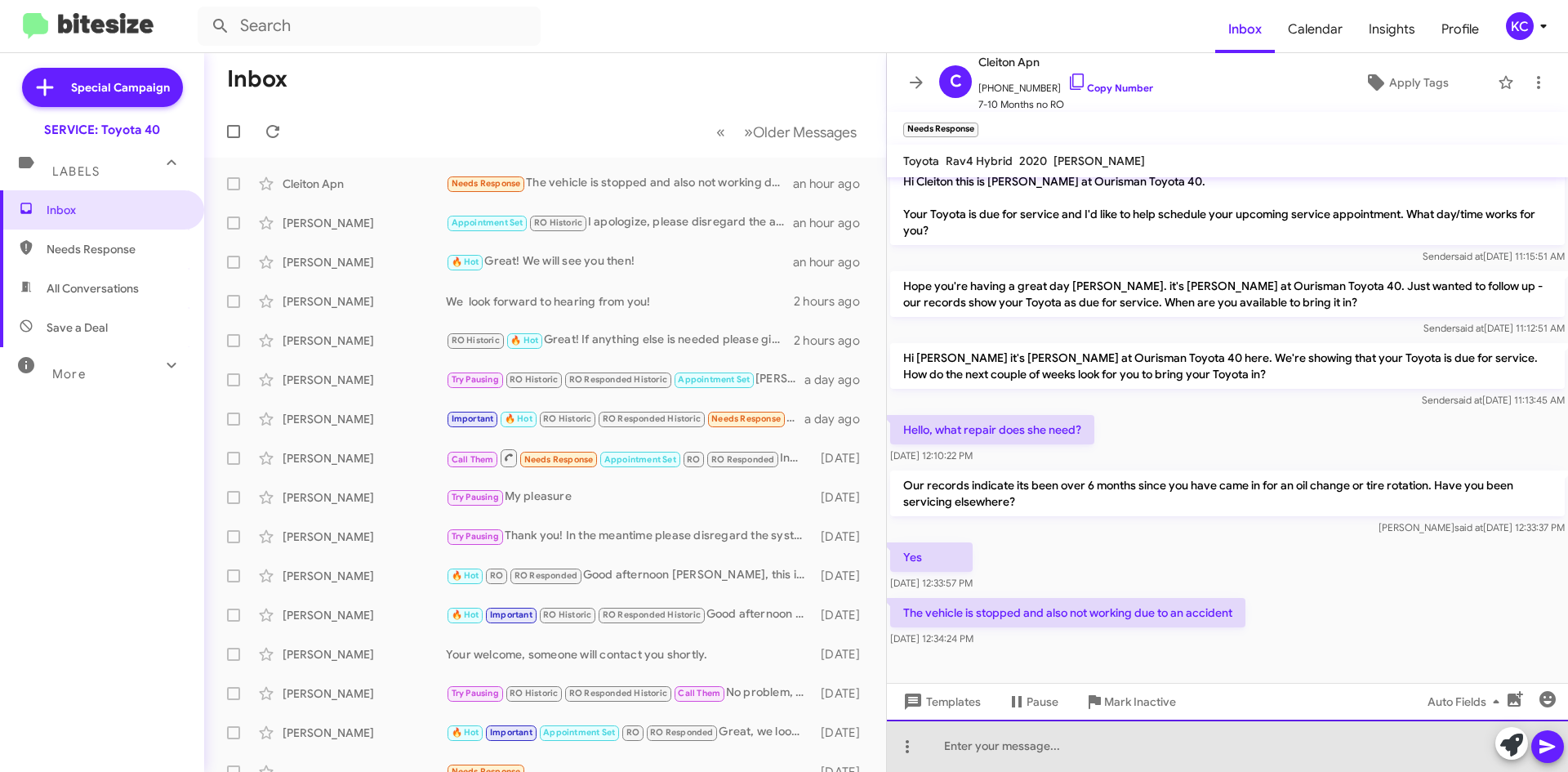
click at [1131, 748] on div at bounding box center [1227, 745] width 681 height 53
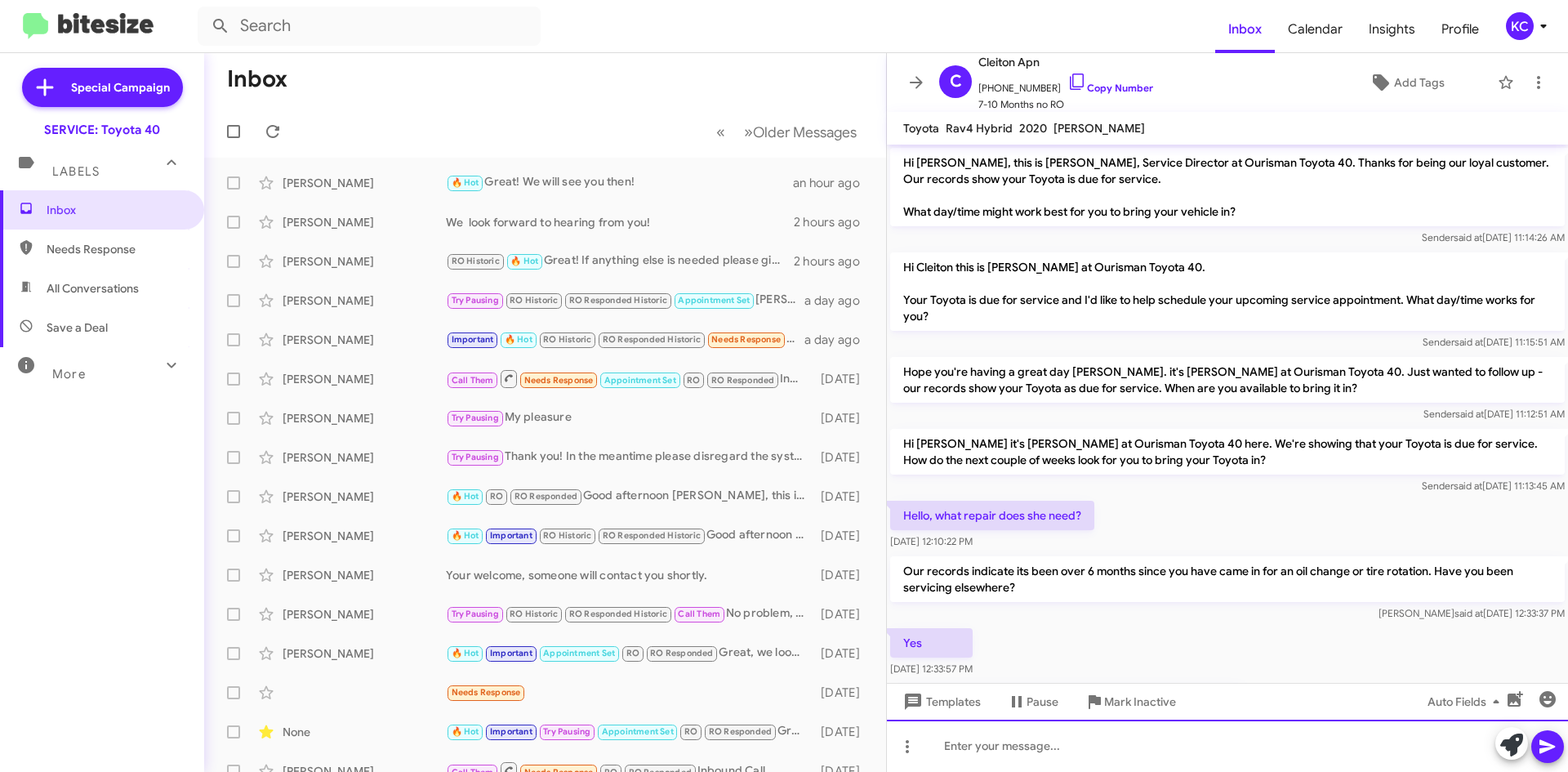
scroll to position [0, 0]
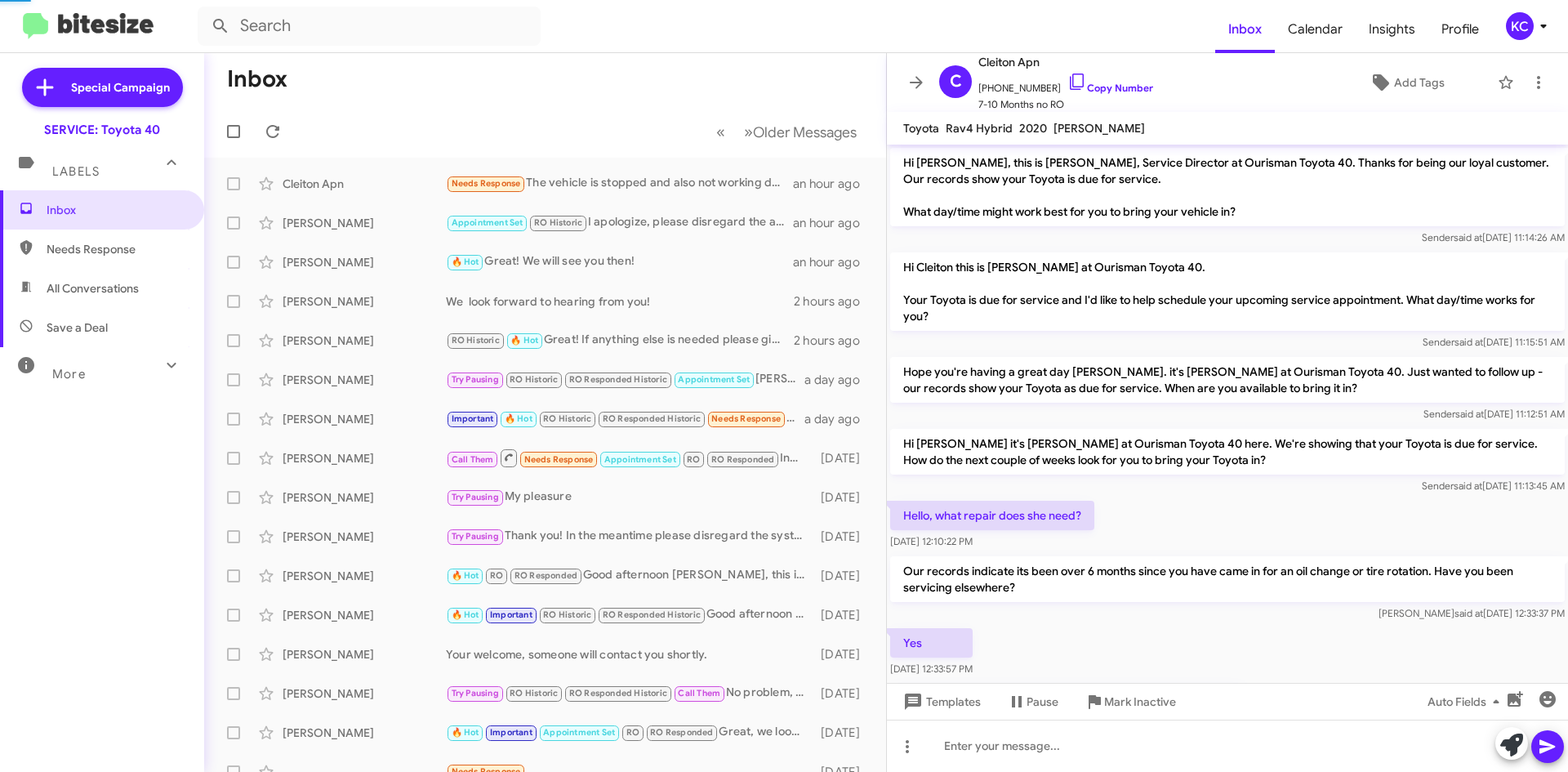
click at [1514, 22] on div "KC" at bounding box center [1519, 26] width 28 height 28
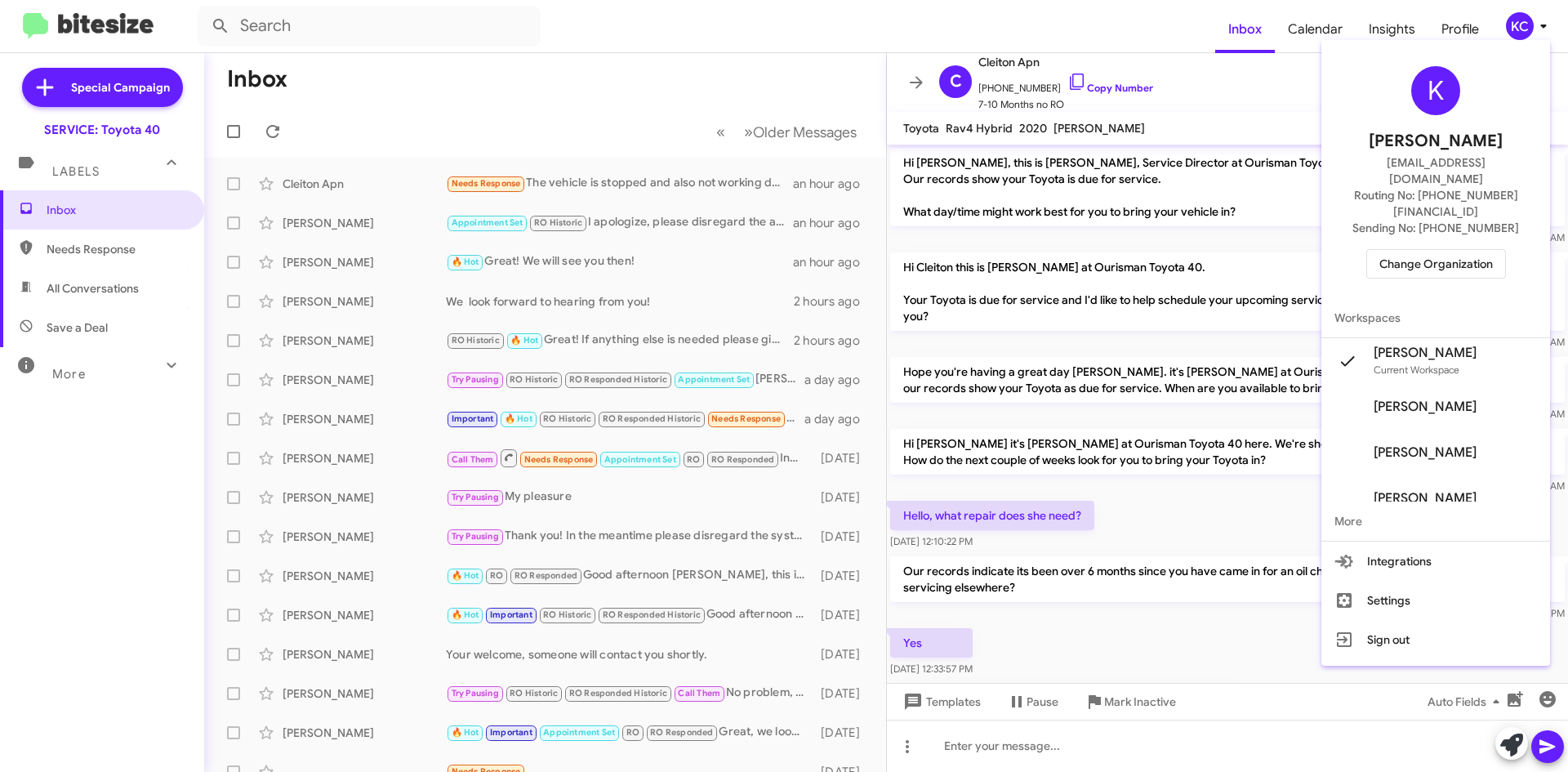
click at [1470, 249] on div "K Kimberly Cole kcole@ourismancars.com Routing No: +1 (410) 679-1500 Sending No…" at bounding box center [1436, 172] width 229 height 252
click at [1469, 250] on span "Change Organization" at bounding box center [1436, 264] width 113 height 28
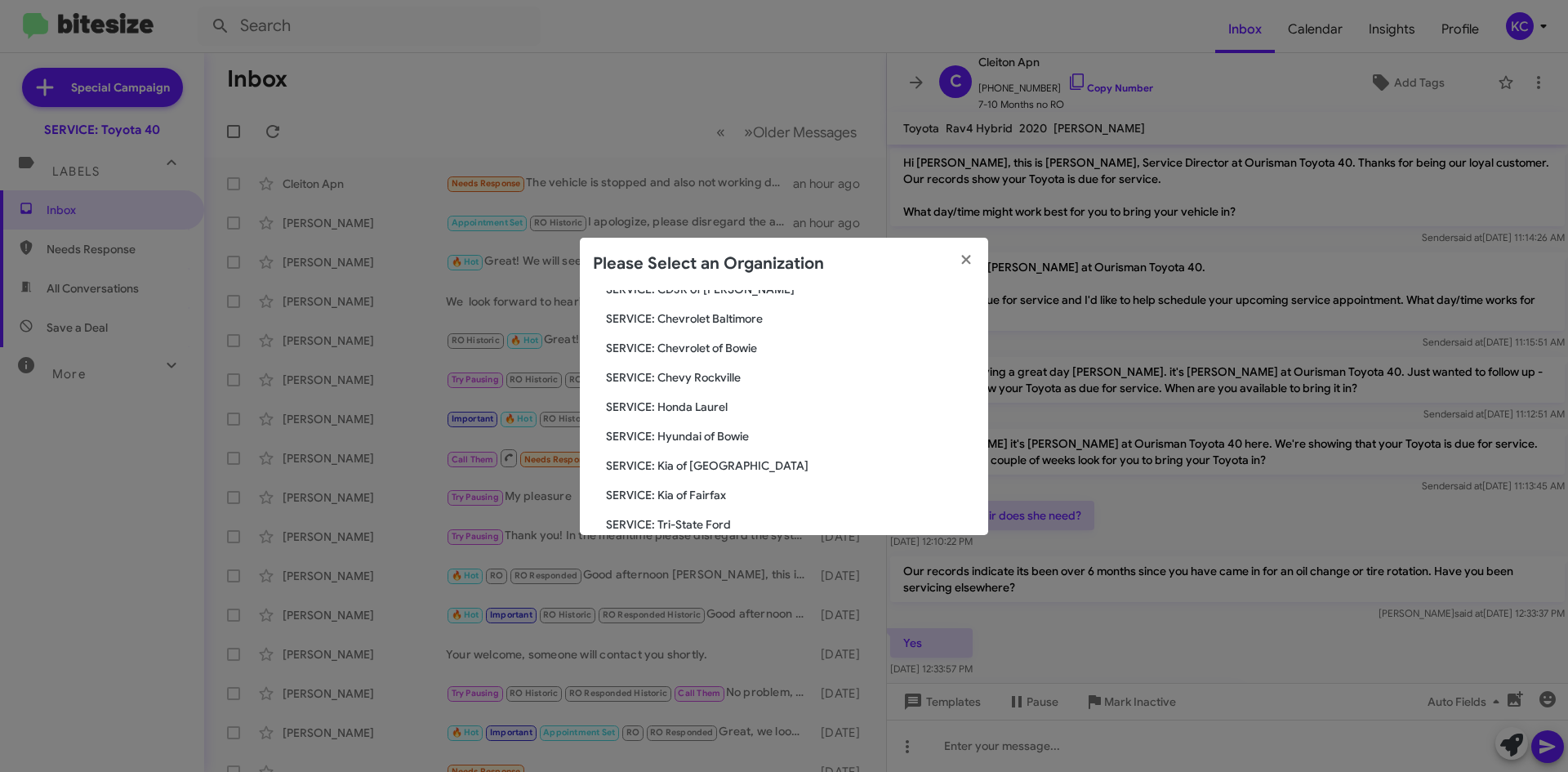
scroll to position [163, 0]
click at [718, 427] on span "SERVICE: Hyundai of Bowie" at bounding box center [790, 433] width 369 height 16
